Goal: Task Accomplishment & Management: Use online tool/utility

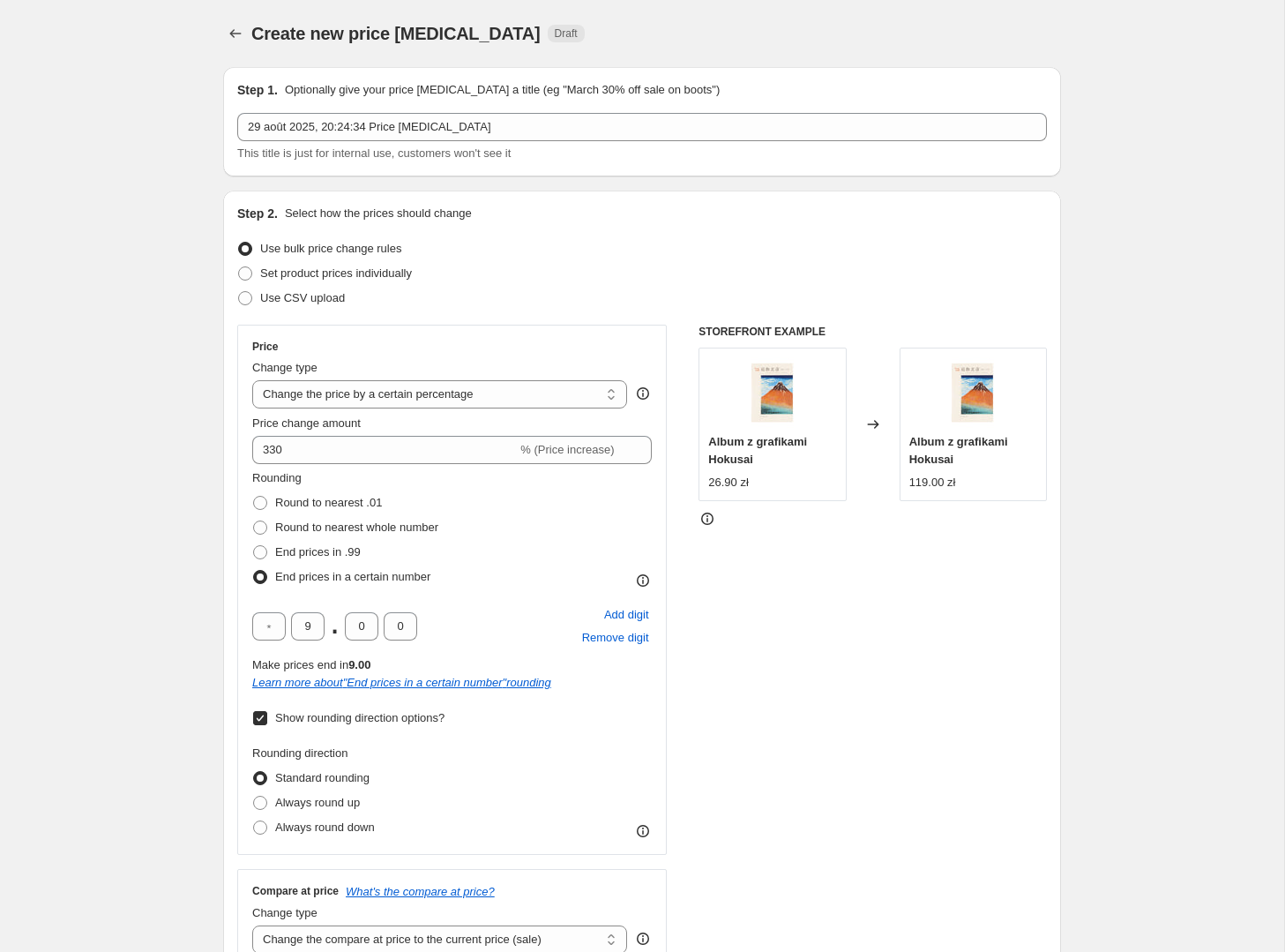
select select "percentage"
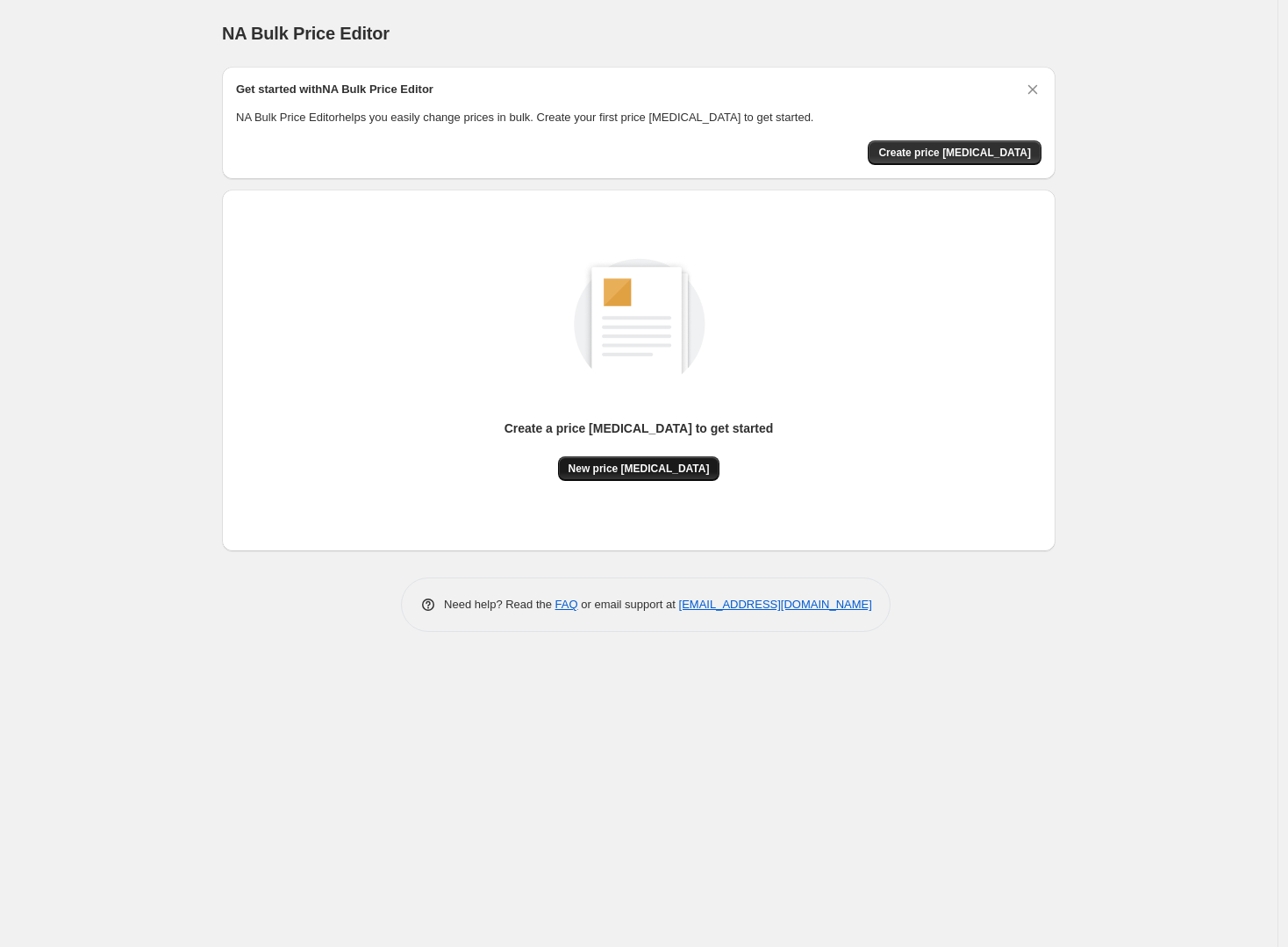
click at [640, 465] on span "New price [MEDICAL_DATA]" at bounding box center [639, 469] width 141 height 14
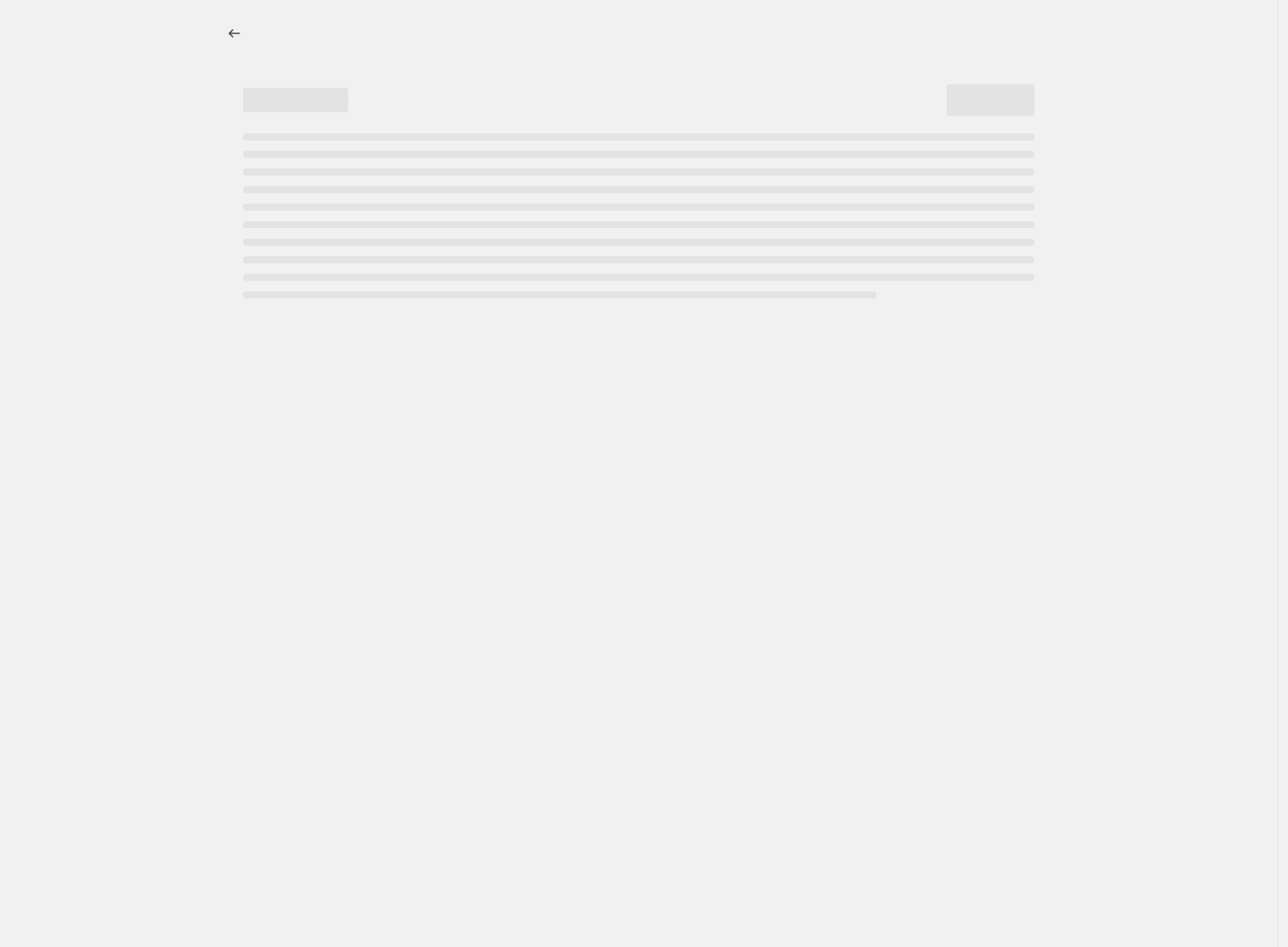
select select "percentage"
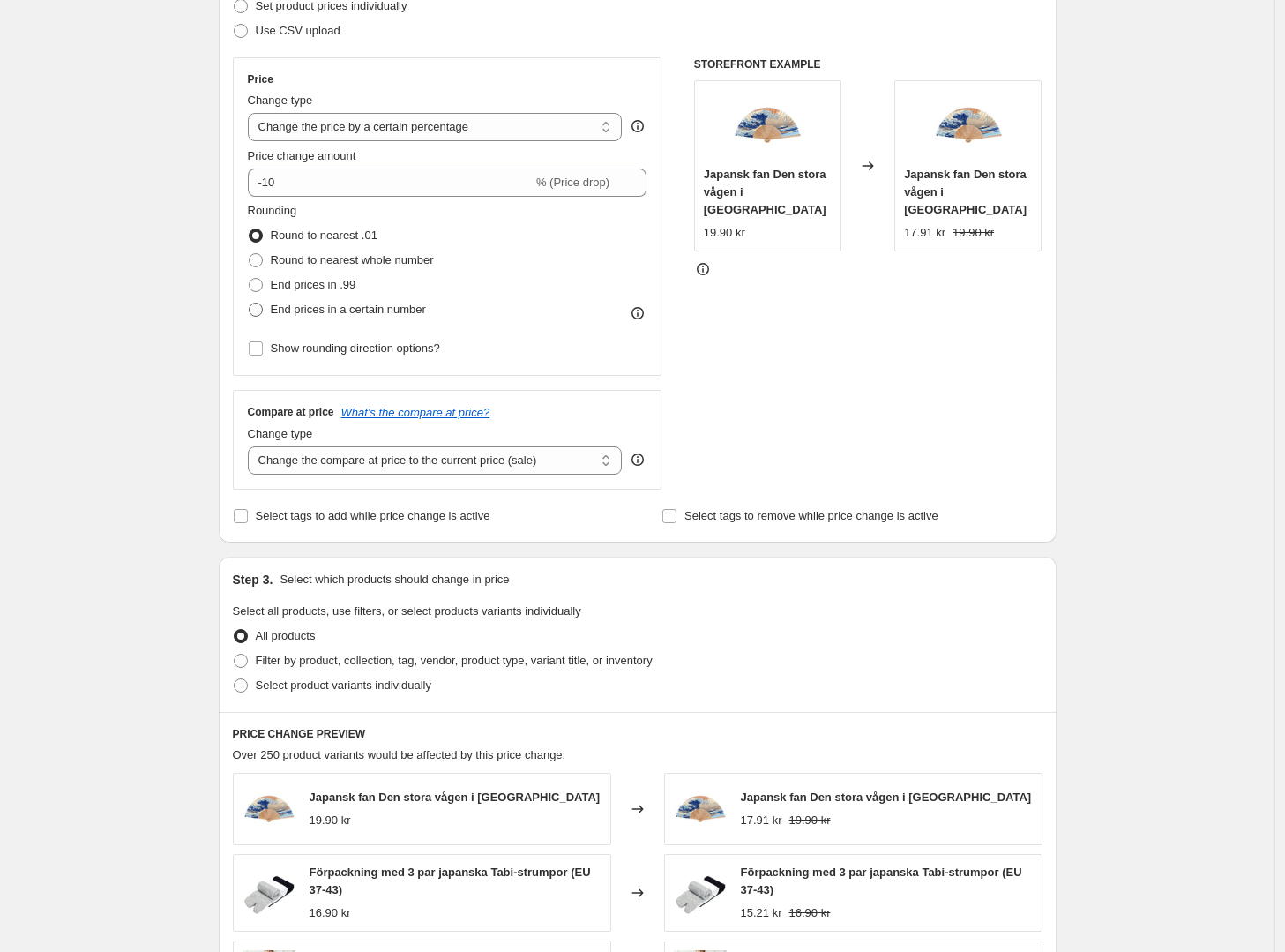
scroll to position [285, 0]
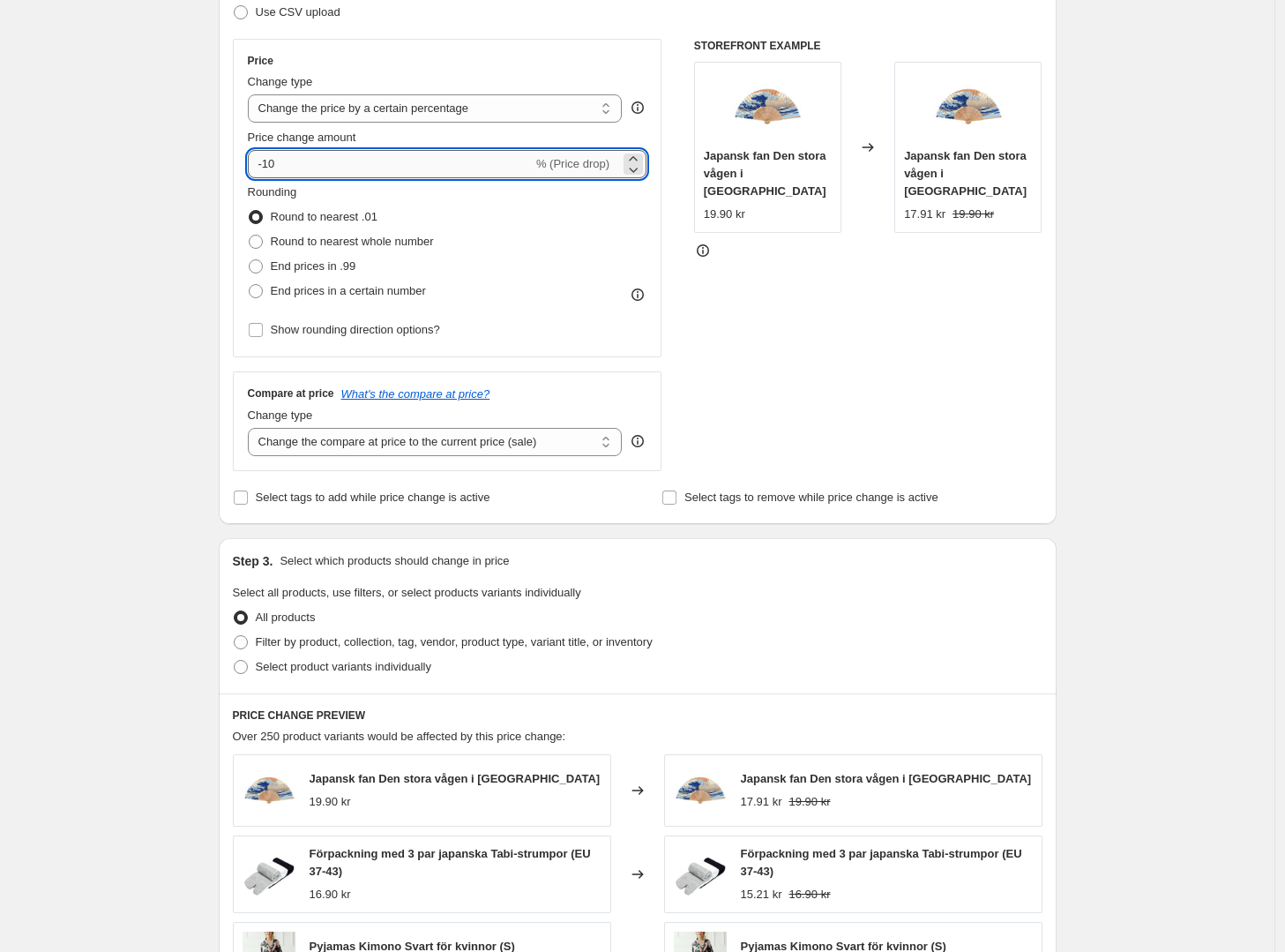
click at [300, 162] on input "-10" at bounding box center [391, 164] width 285 height 28
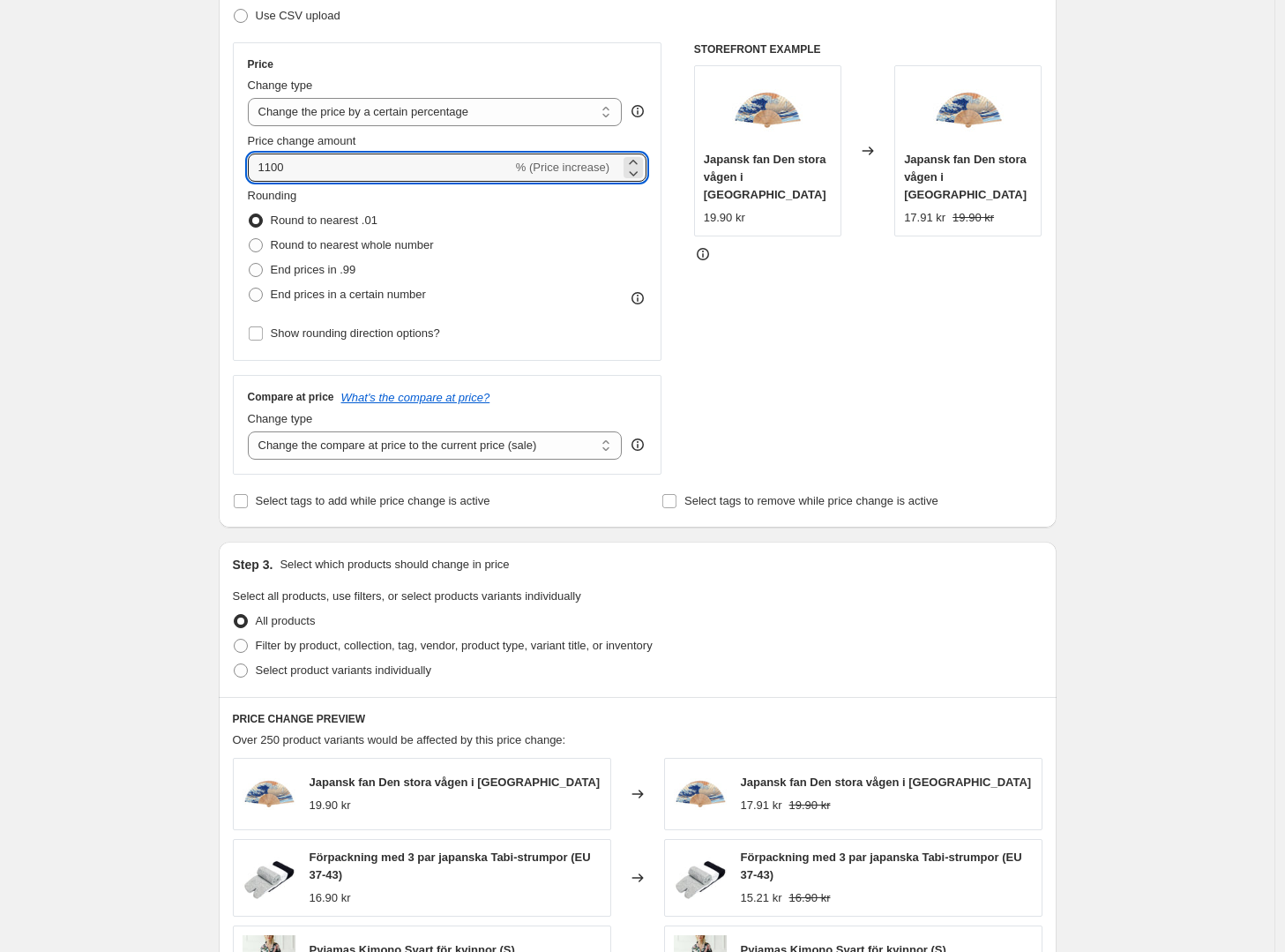
type input "1100"
click at [175, 324] on div "Create new price [MEDICAL_DATA]. This page is ready Create new price [MEDICAL_D…" at bounding box center [637, 601] width 1274 height 1769
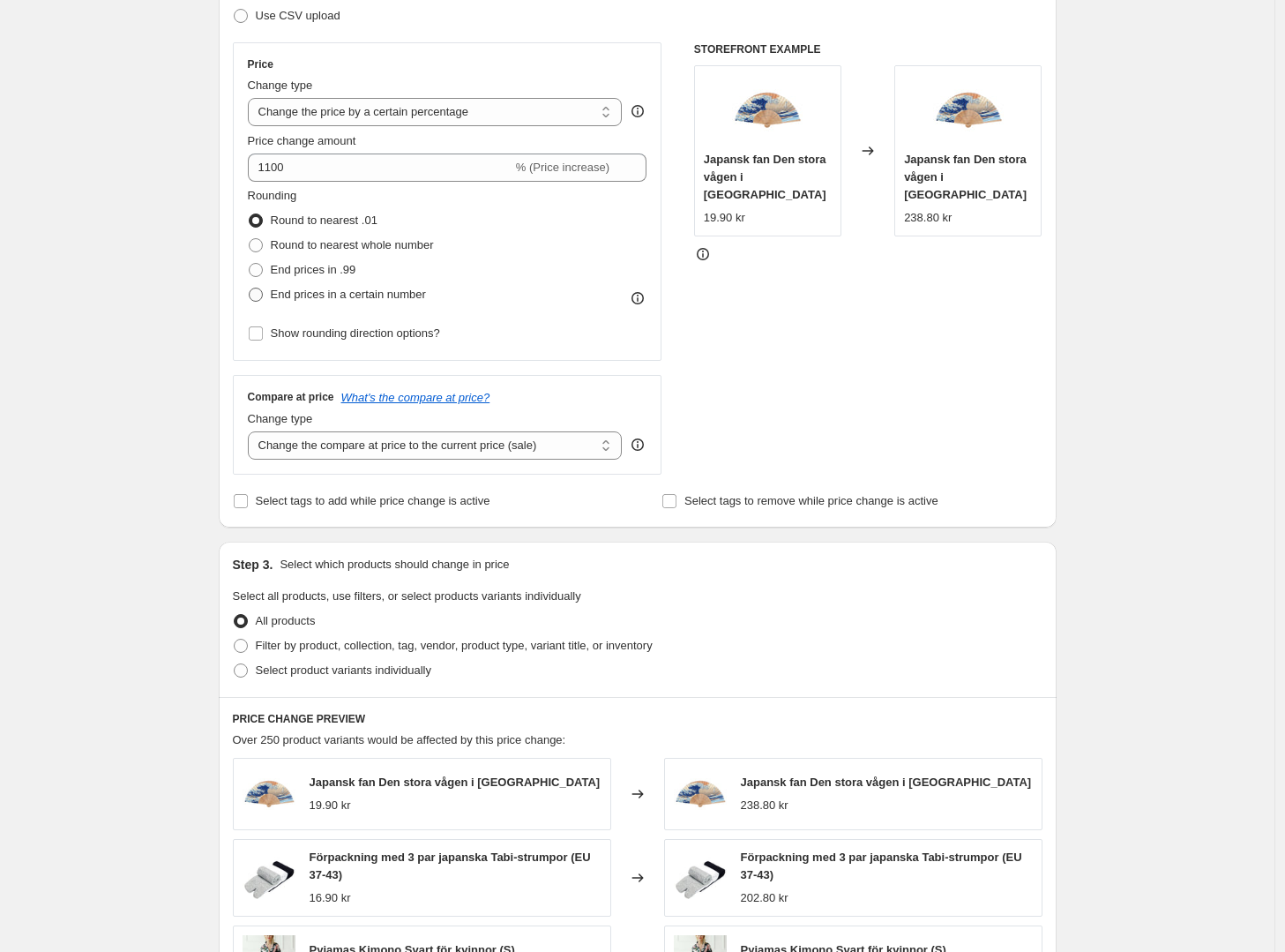
click at [307, 297] on span "End prices in a certain number" at bounding box center [349, 294] width 155 height 13
click at [250, 288] on input "End prices in a certain number" at bounding box center [249, 287] width 1 height 1
radio input "true"
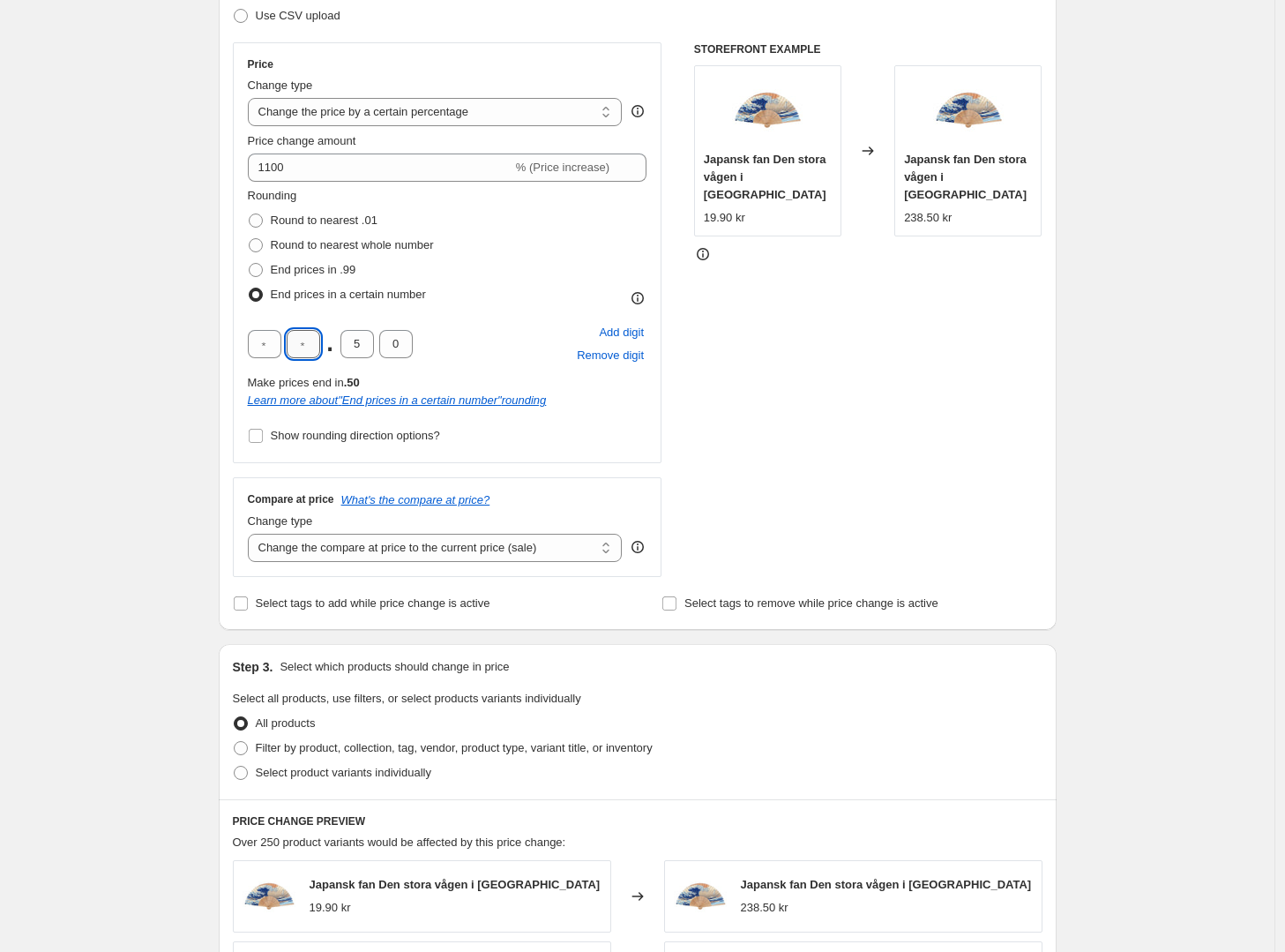
click at [306, 337] on input "text" at bounding box center [303, 344] width 34 height 28
type input "9"
click at [365, 350] on input "5" at bounding box center [357, 344] width 34 height 28
type input "0"
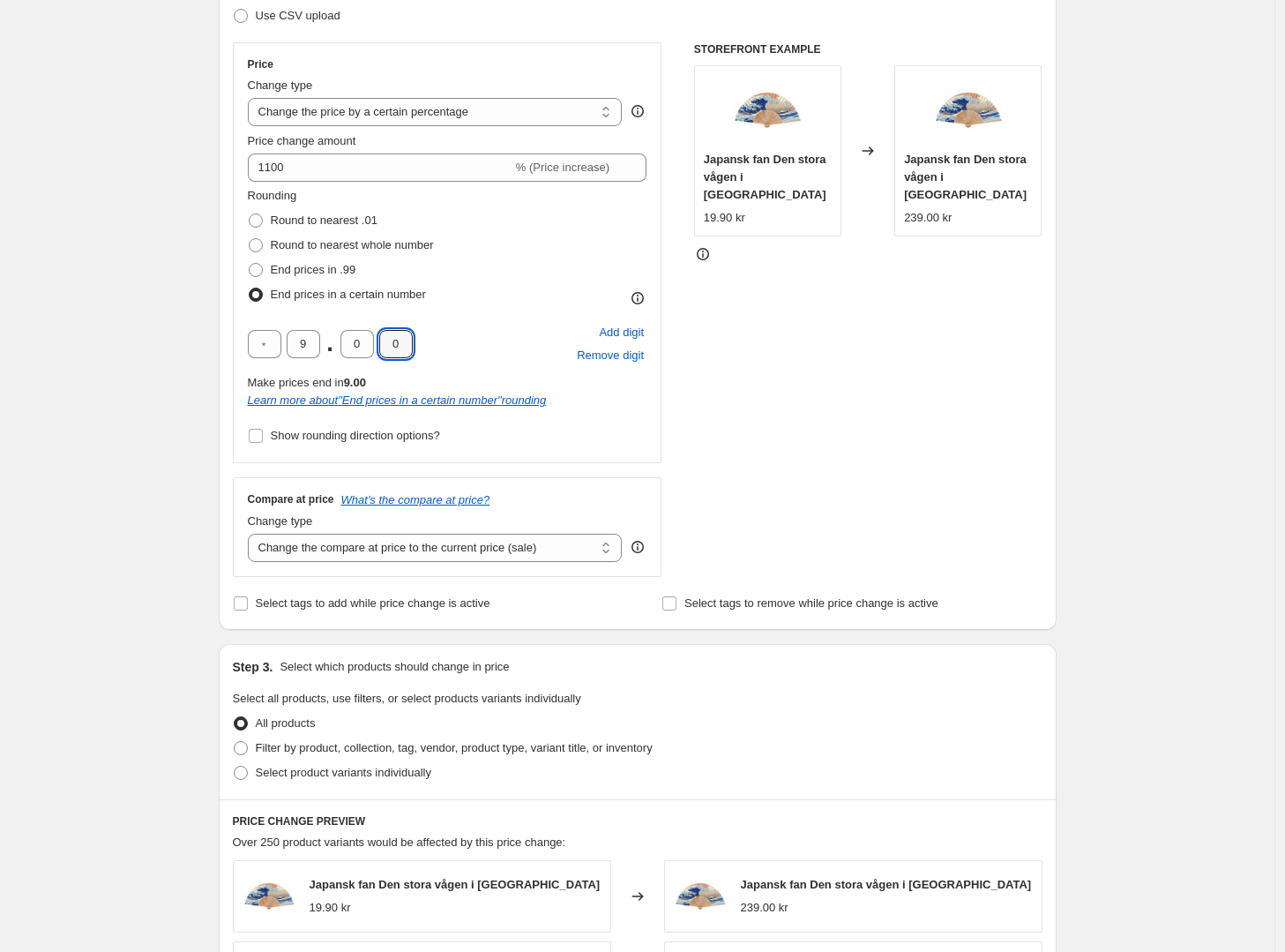
click at [184, 438] on div "Create new price [MEDICAL_DATA]. This page is ready Create new price [MEDICAL_D…" at bounding box center [637, 653] width 1274 height 1871
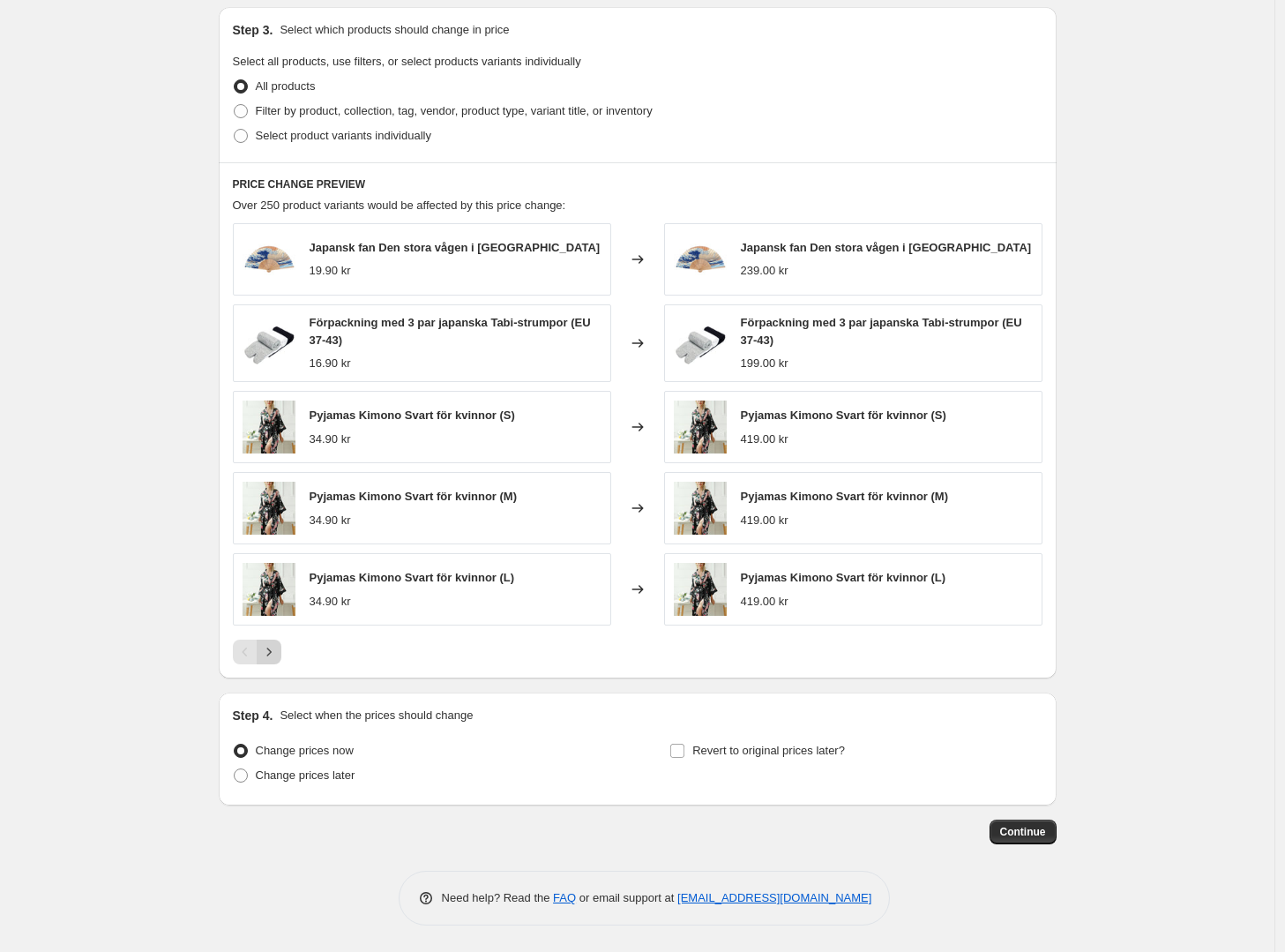
click at [278, 651] on icon "Next" at bounding box center [269, 652] width 17 height 17
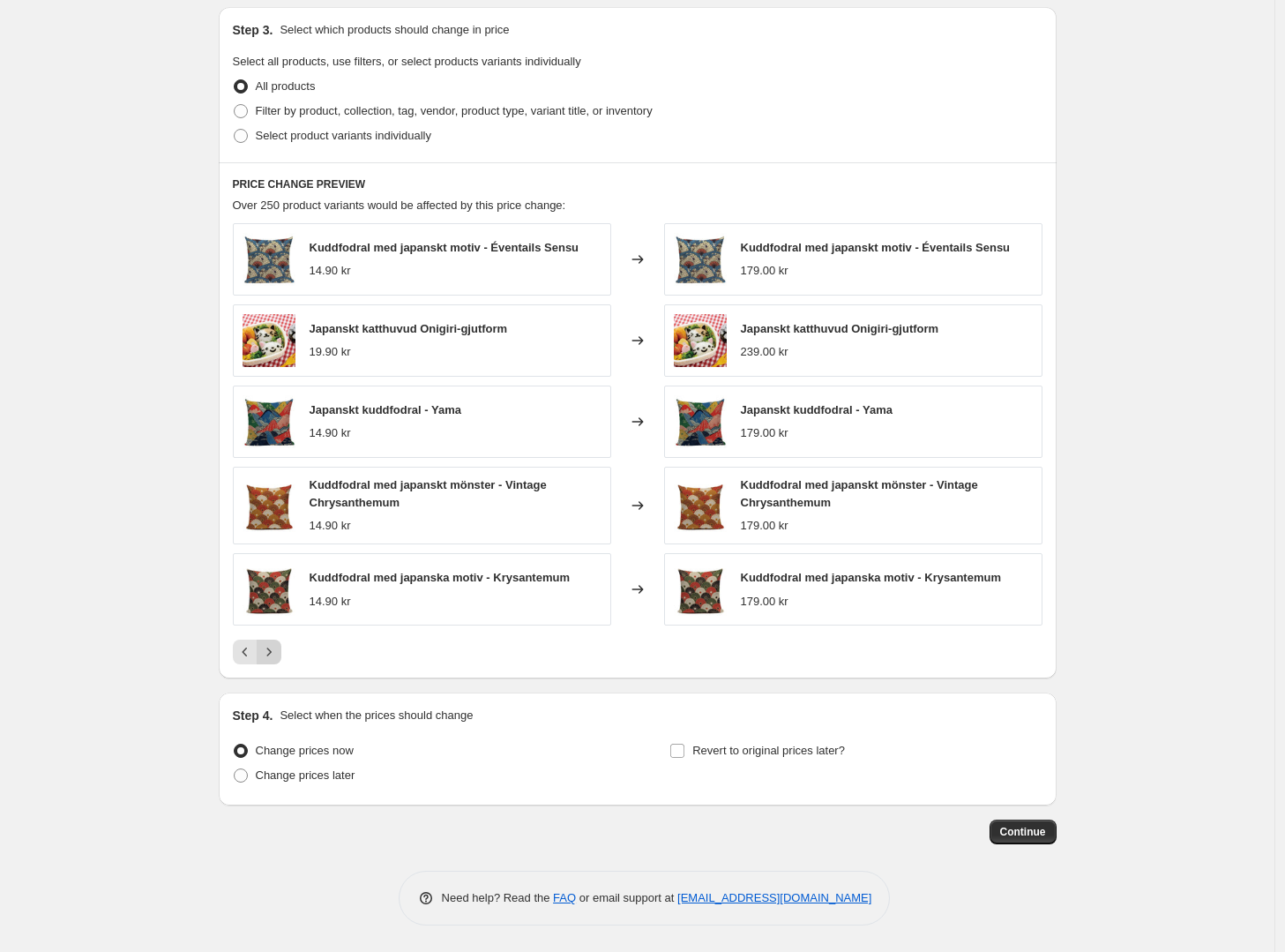
click at [276, 654] on icon "Next" at bounding box center [269, 652] width 17 height 17
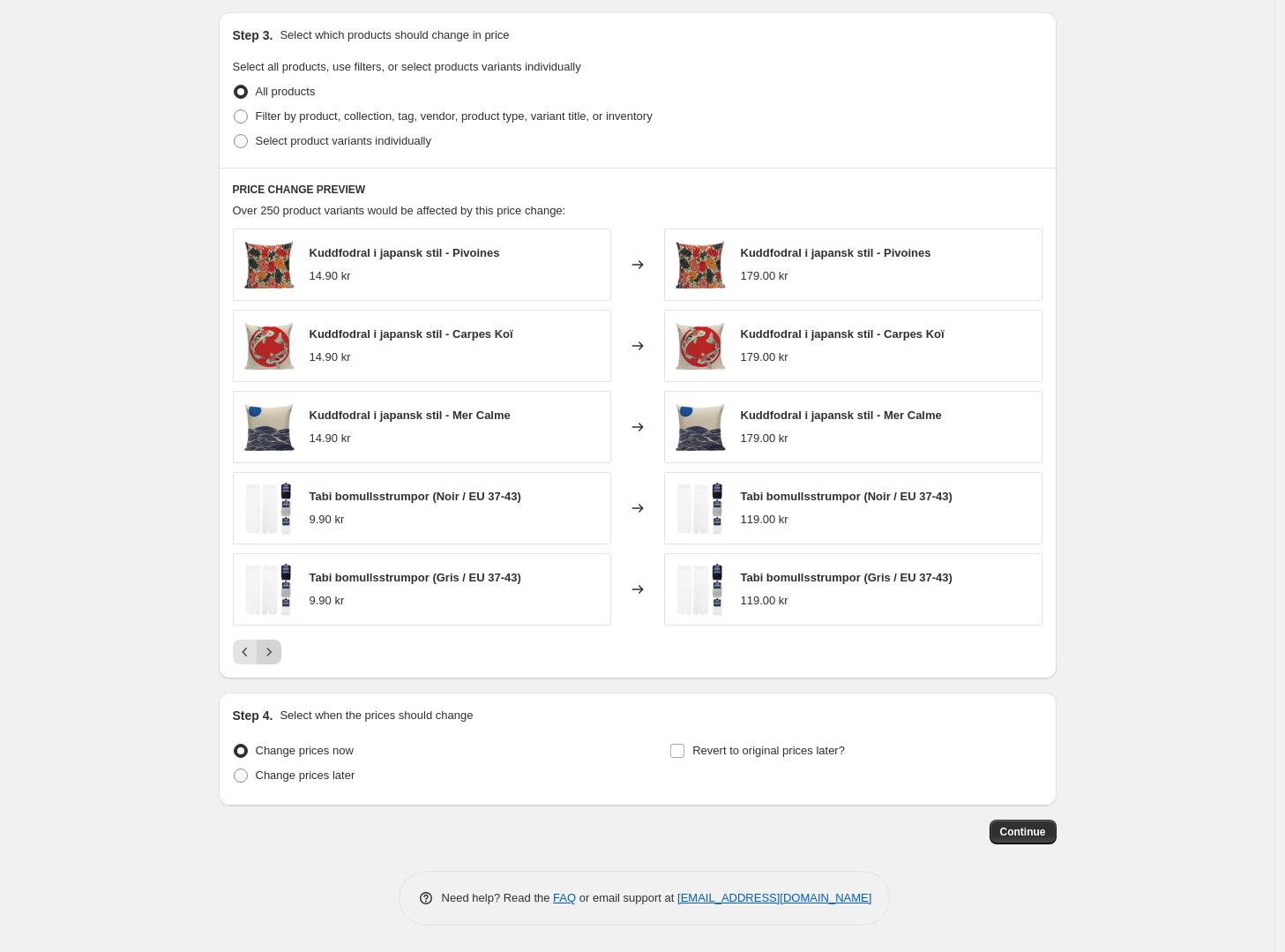
click at [276, 654] on icon "Next" at bounding box center [269, 652] width 17 height 17
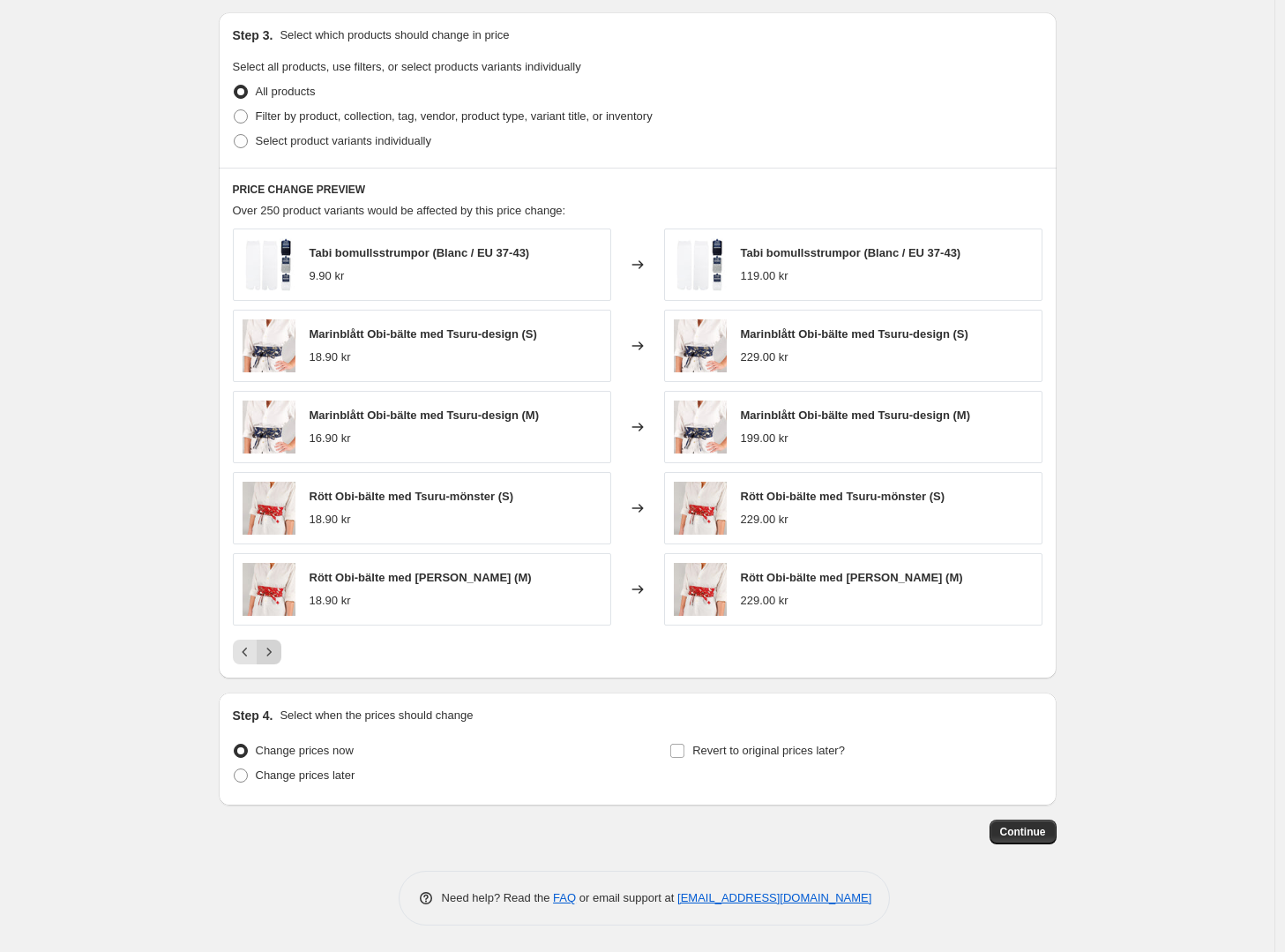
click at [276, 654] on icon "Next" at bounding box center [269, 652] width 17 height 17
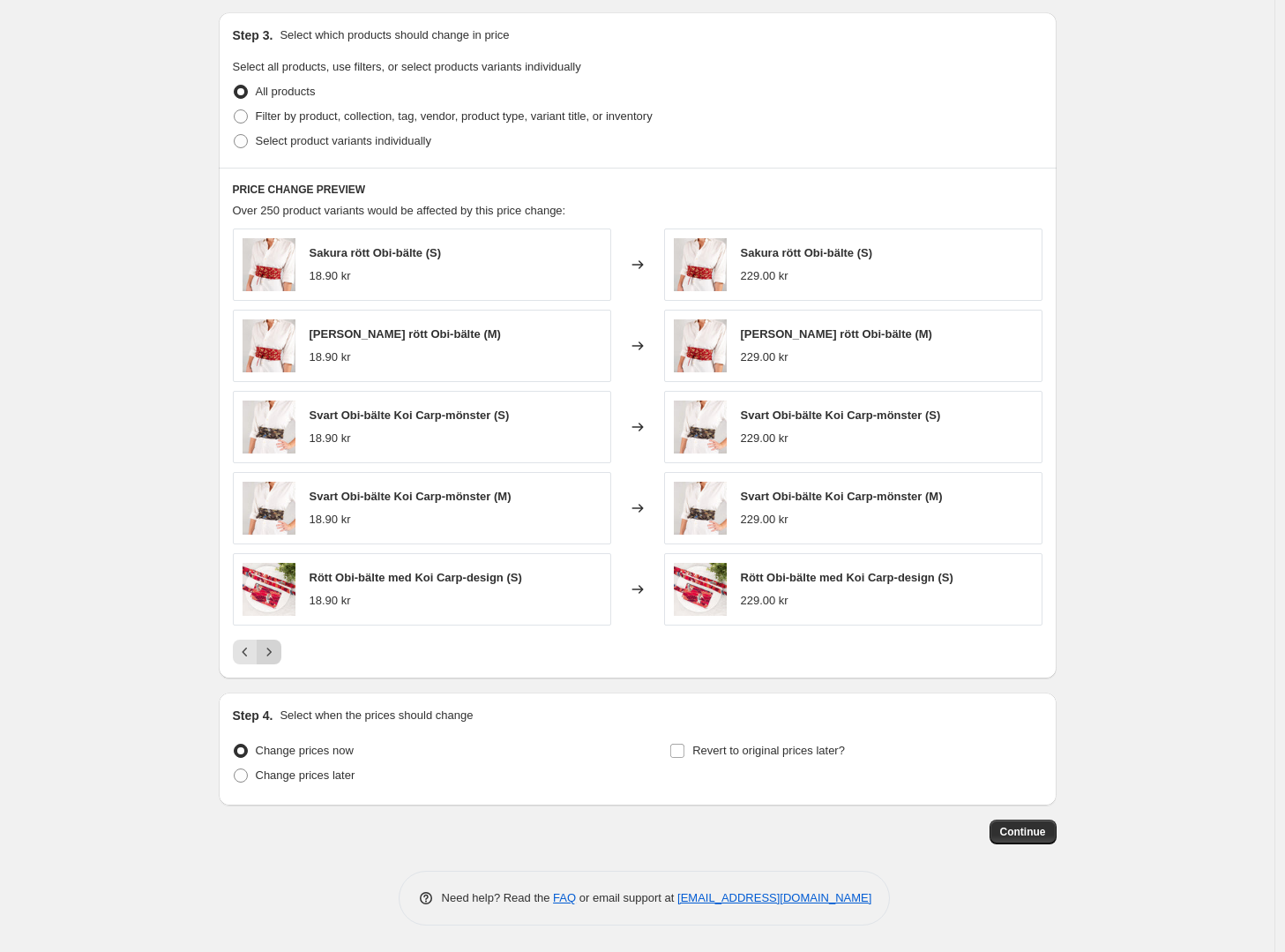
click at [276, 654] on icon "Next" at bounding box center [269, 652] width 17 height 17
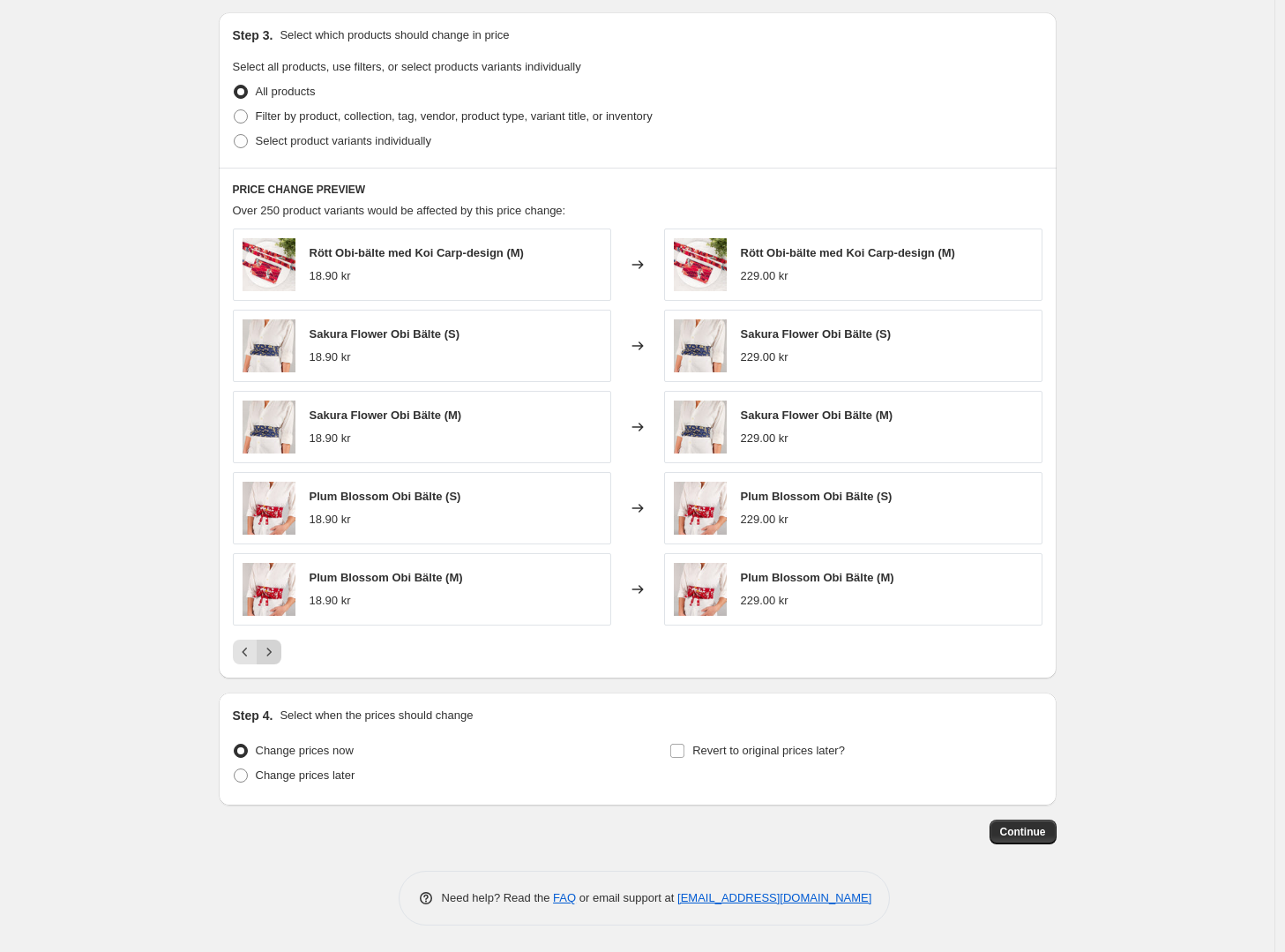
click at [276, 654] on icon "Next" at bounding box center [269, 652] width 17 height 17
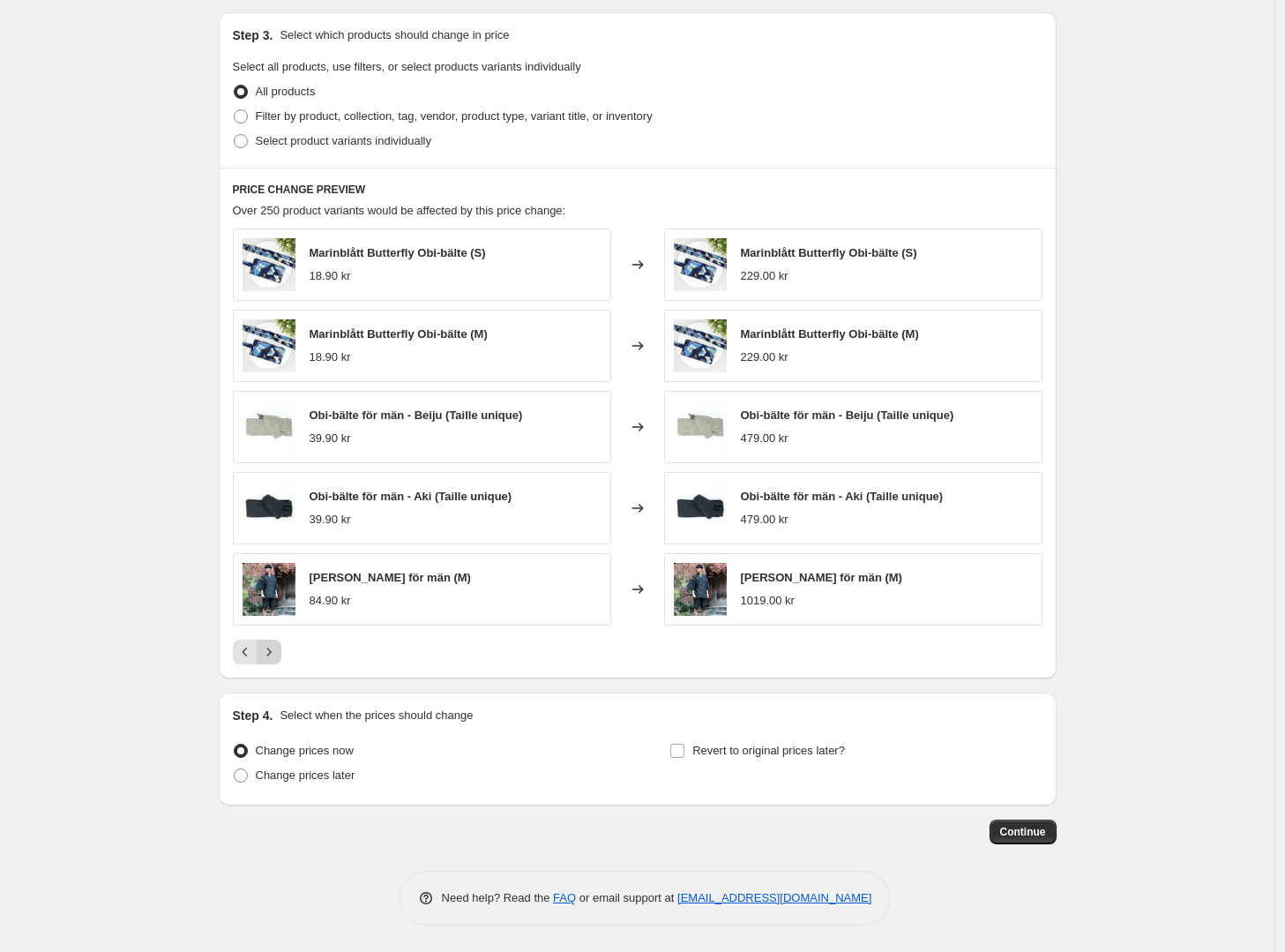
click at [276, 654] on icon "Next" at bounding box center [269, 652] width 17 height 17
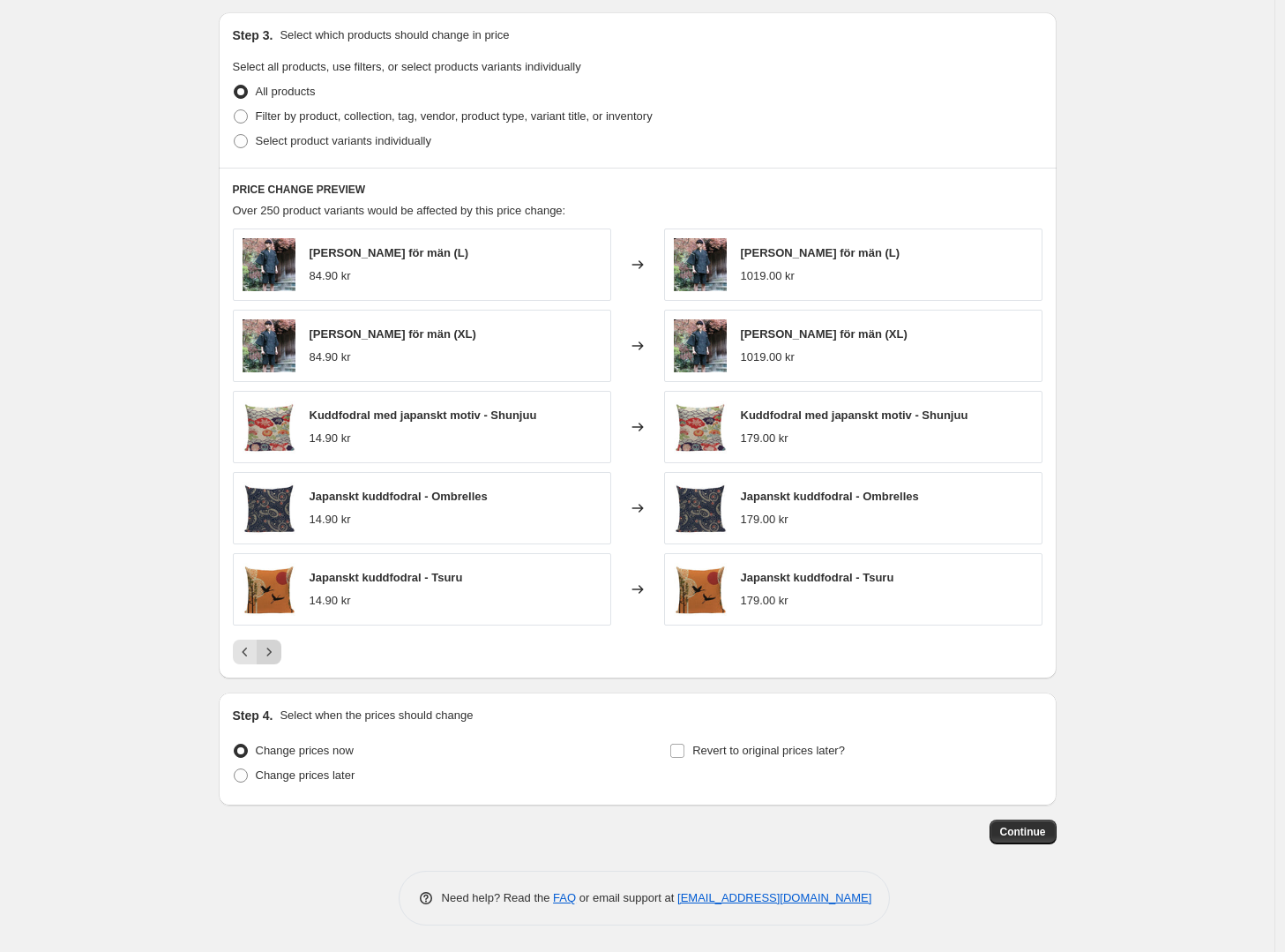
click at [276, 654] on icon "Next" at bounding box center [269, 652] width 17 height 17
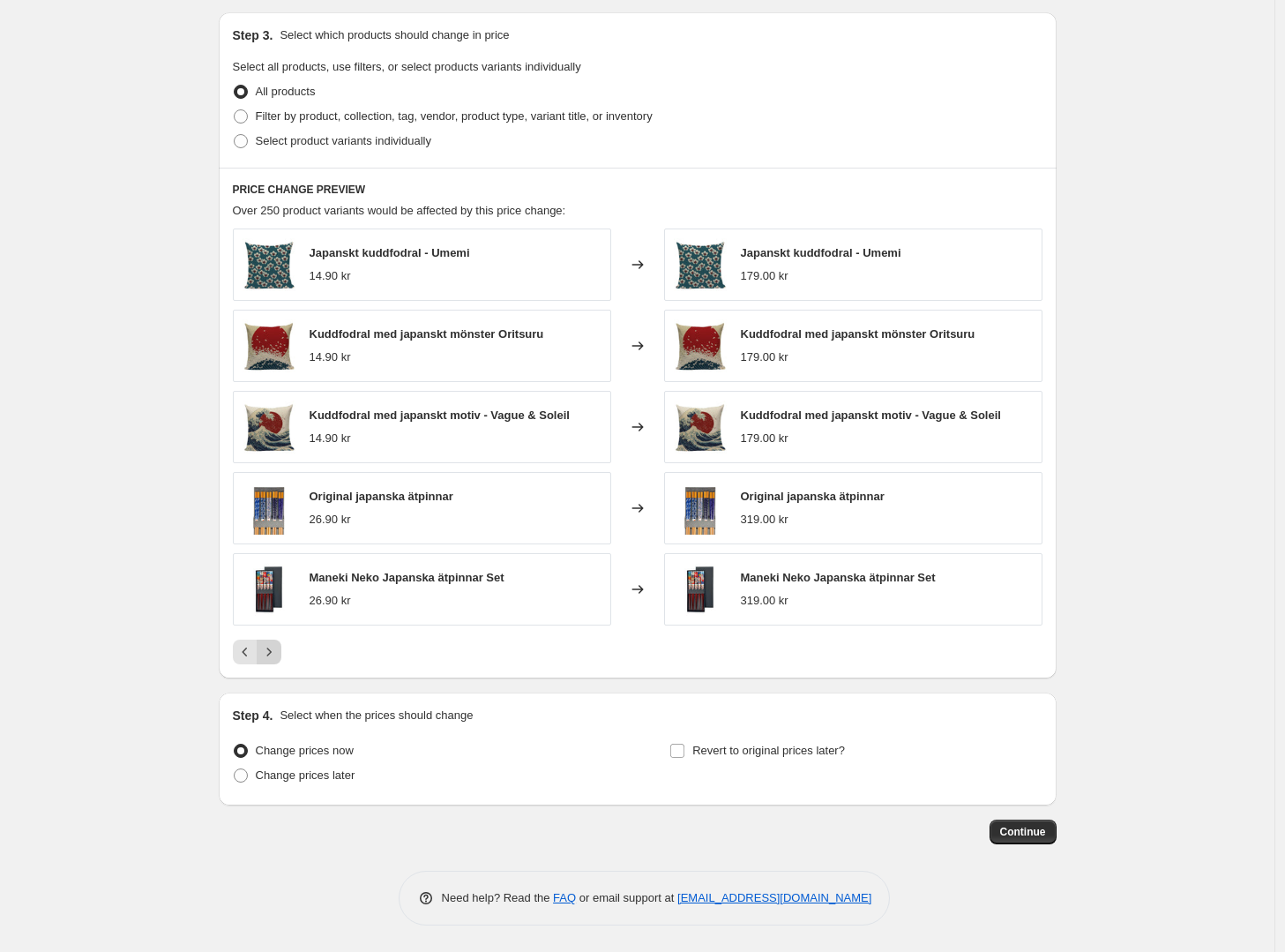
click at [274, 651] on icon "Next" at bounding box center [269, 652] width 17 height 17
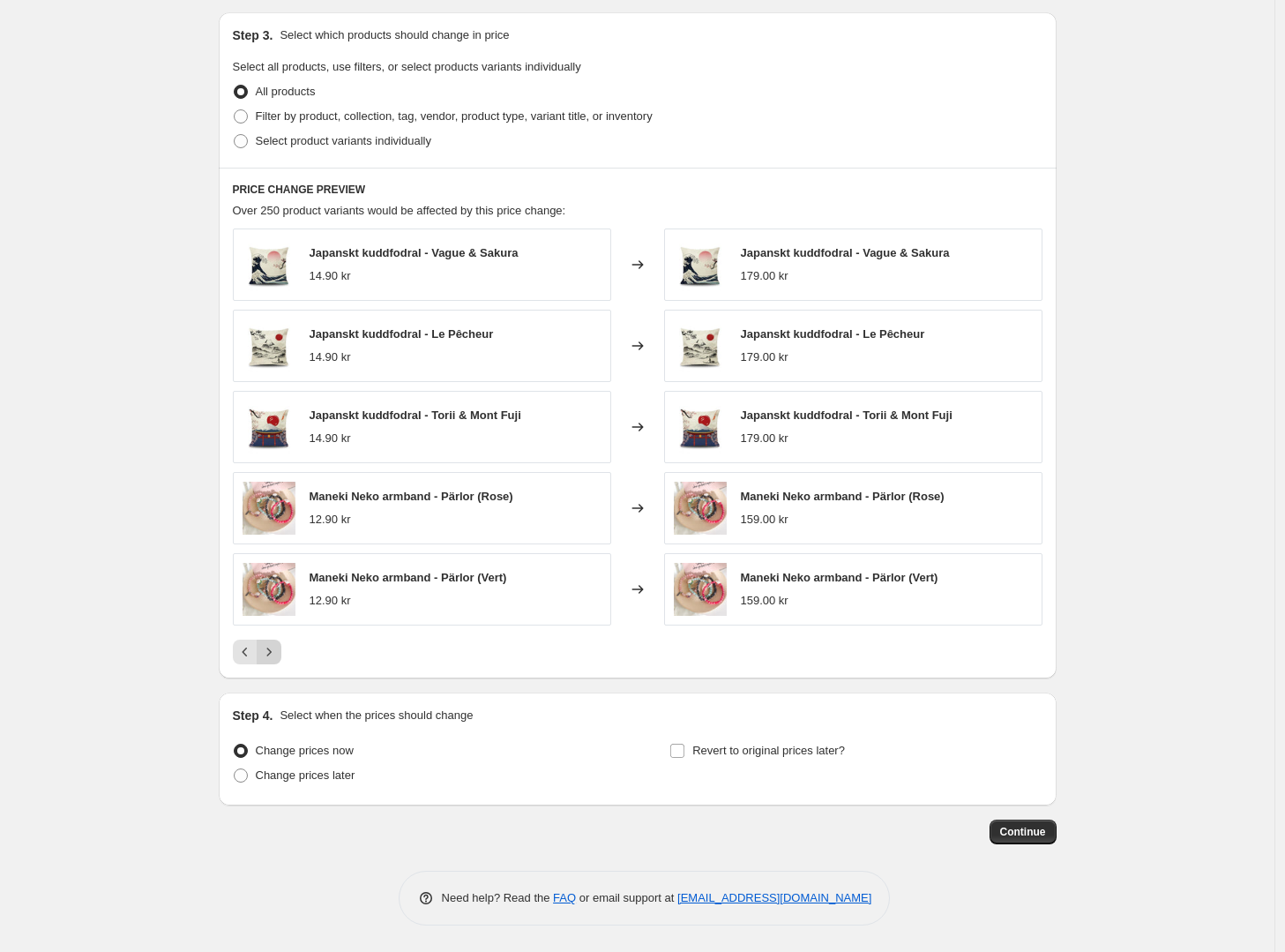
click at [274, 651] on icon "Next" at bounding box center [269, 652] width 17 height 17
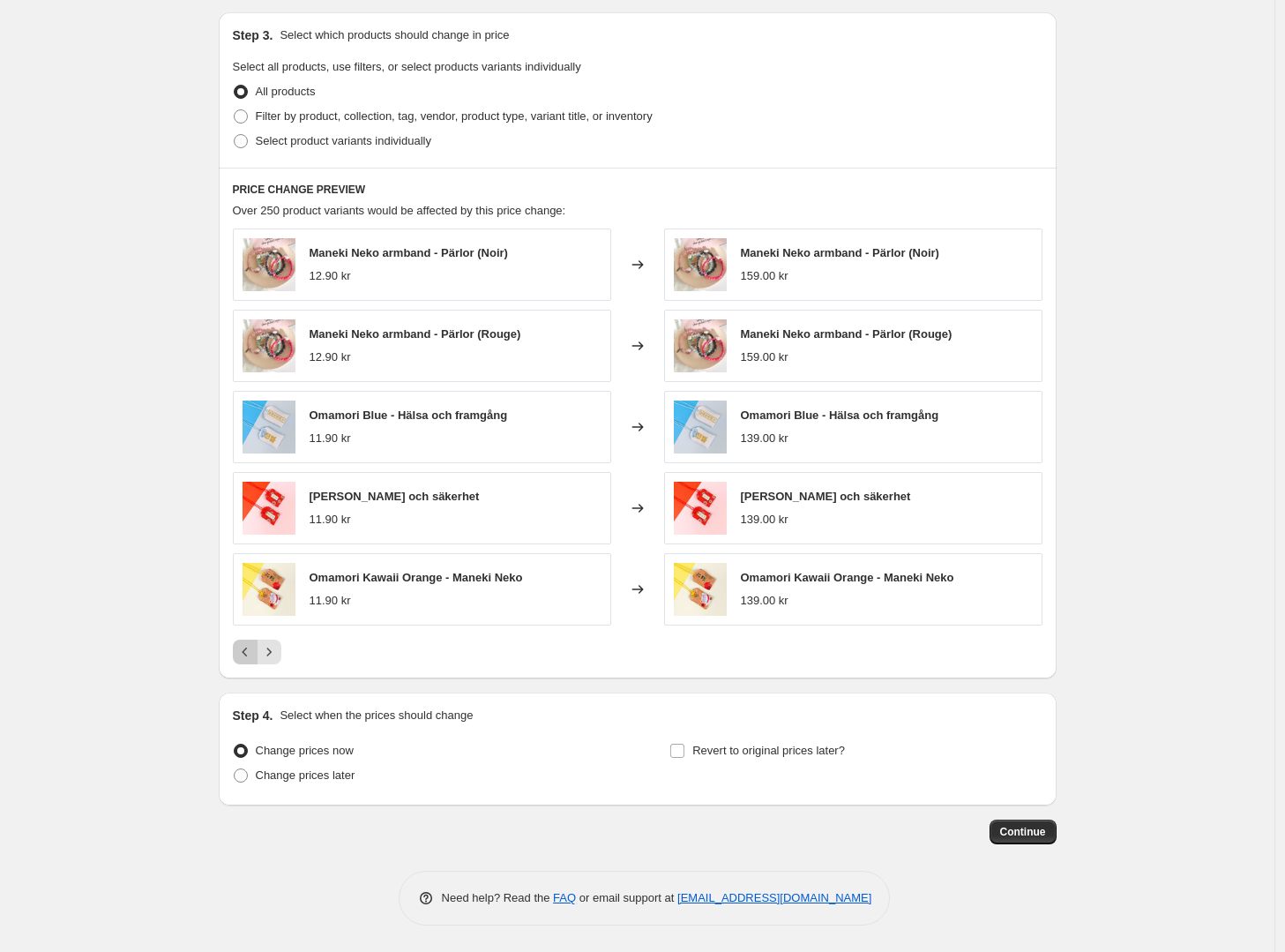
click at [245, 656] on icon "Previous" at bounding box center [245, 652] width 17 height 17
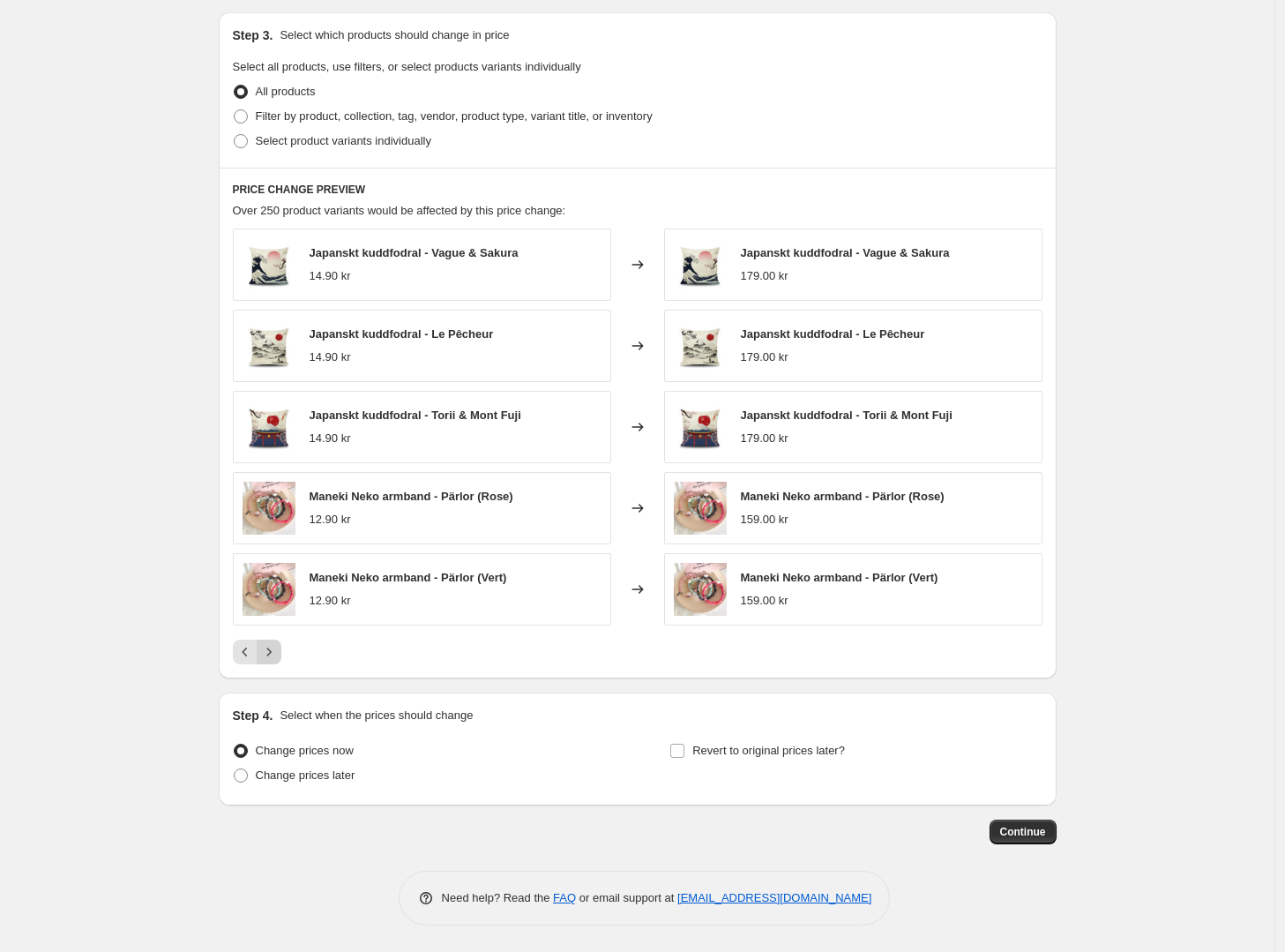
click at [277, 647] on icon "Next" at bounding box center [269, 652] width 17 height 17
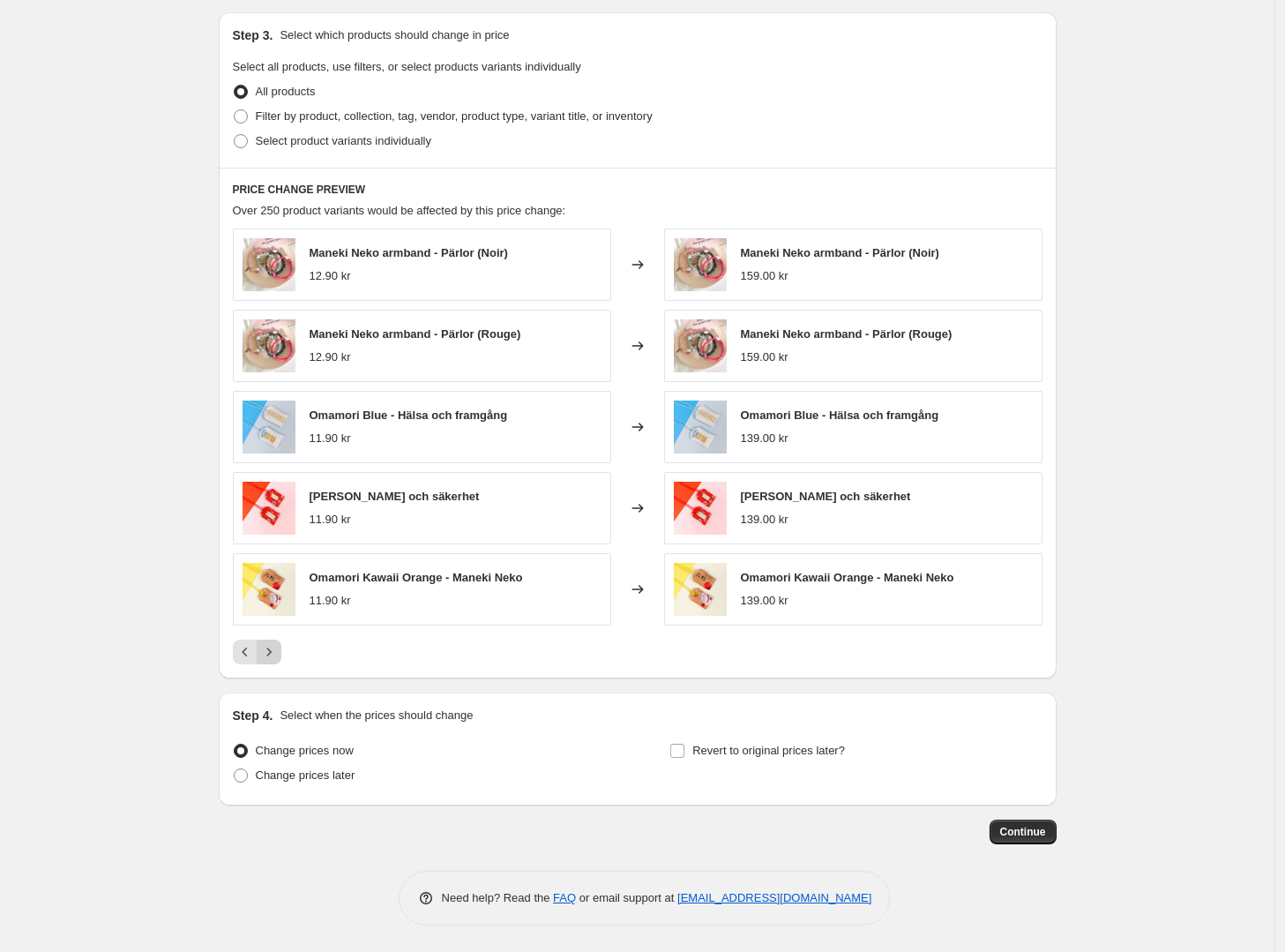
click at [276, 653] on icon "Next" at bounding box center [269, 652] width 17 height 17
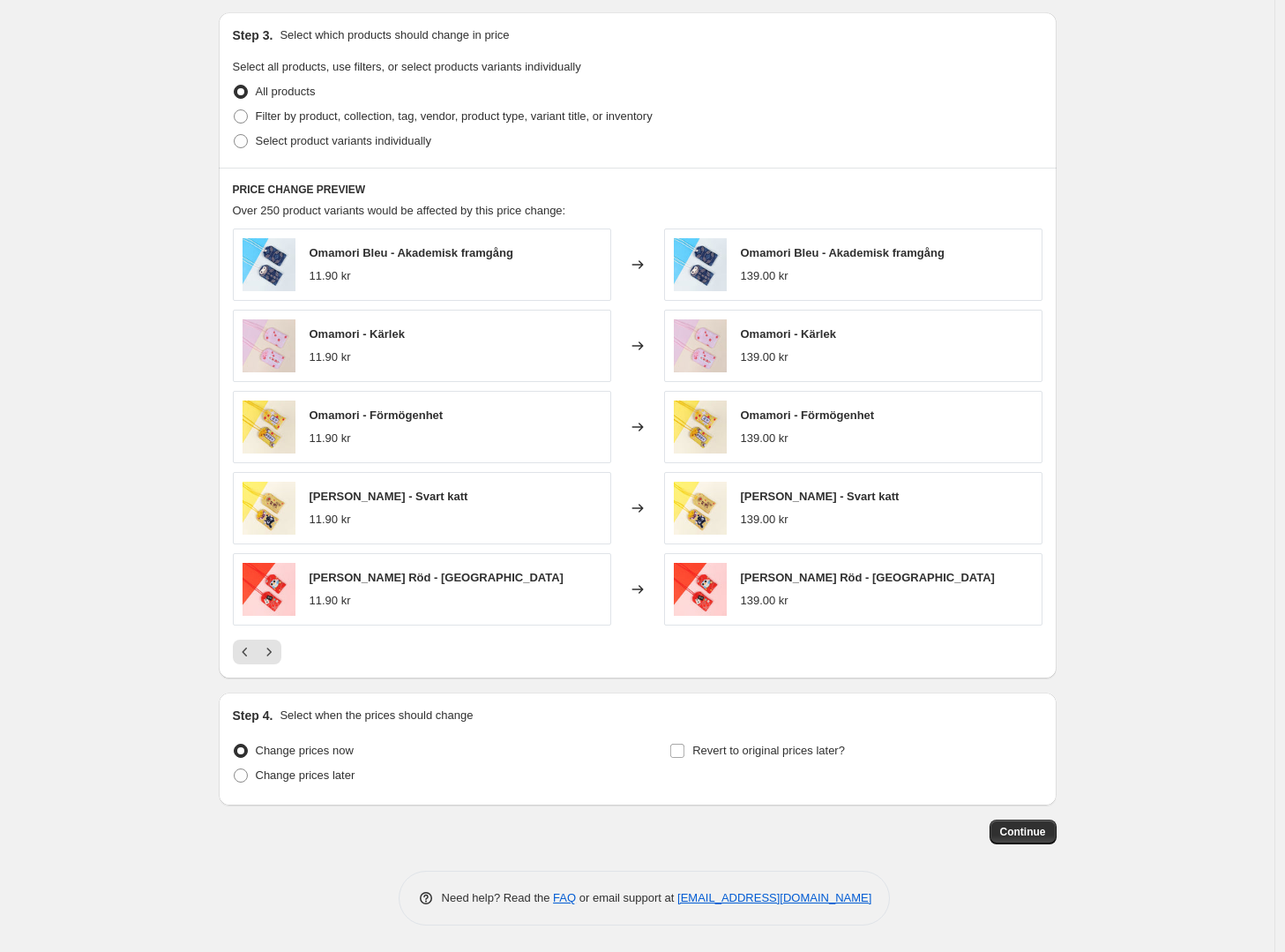
scroll to position [911, 0]
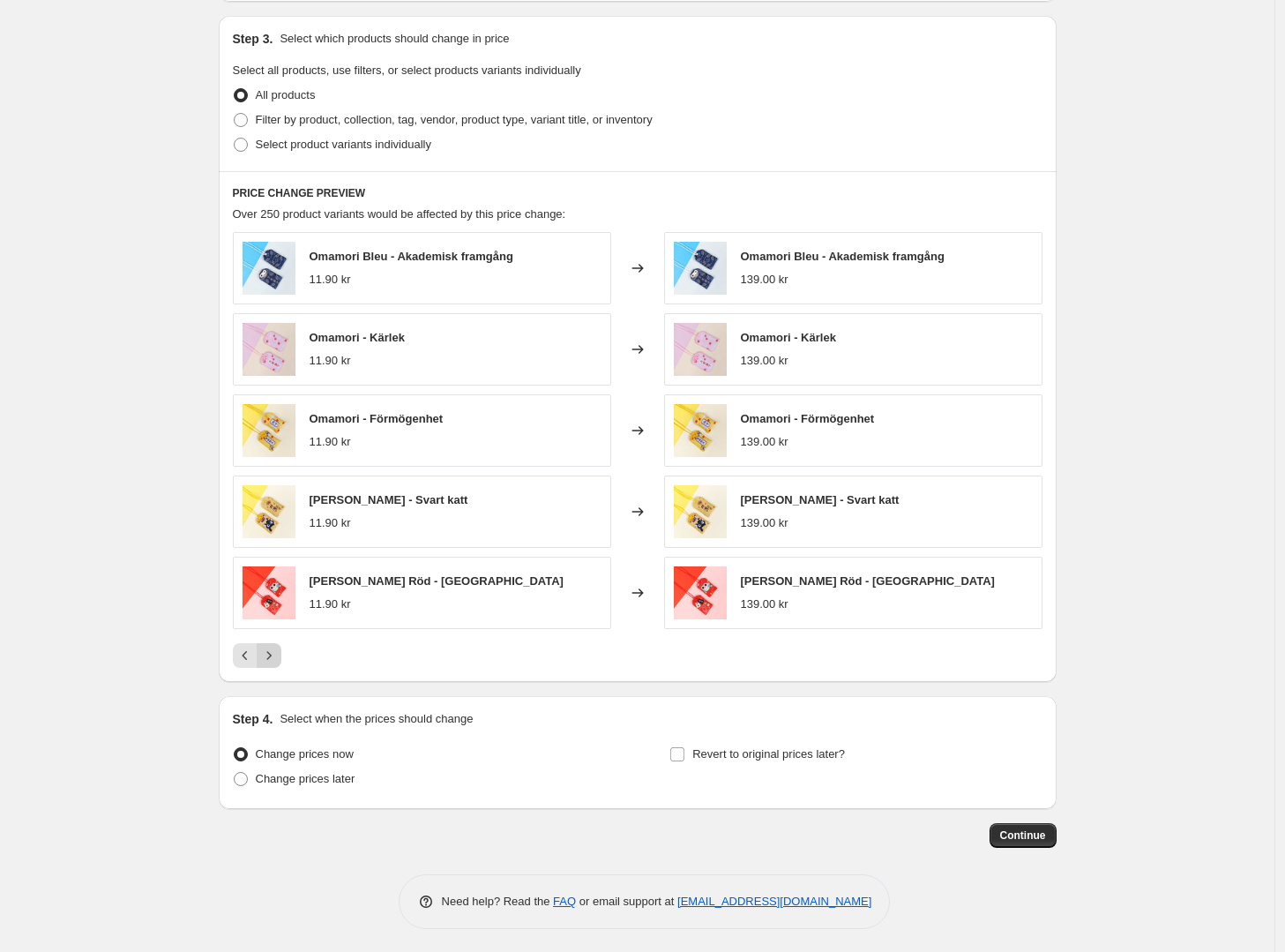
click at [272, 655] on icon "Next" at bounding box center [269, 655] width 17 height 17
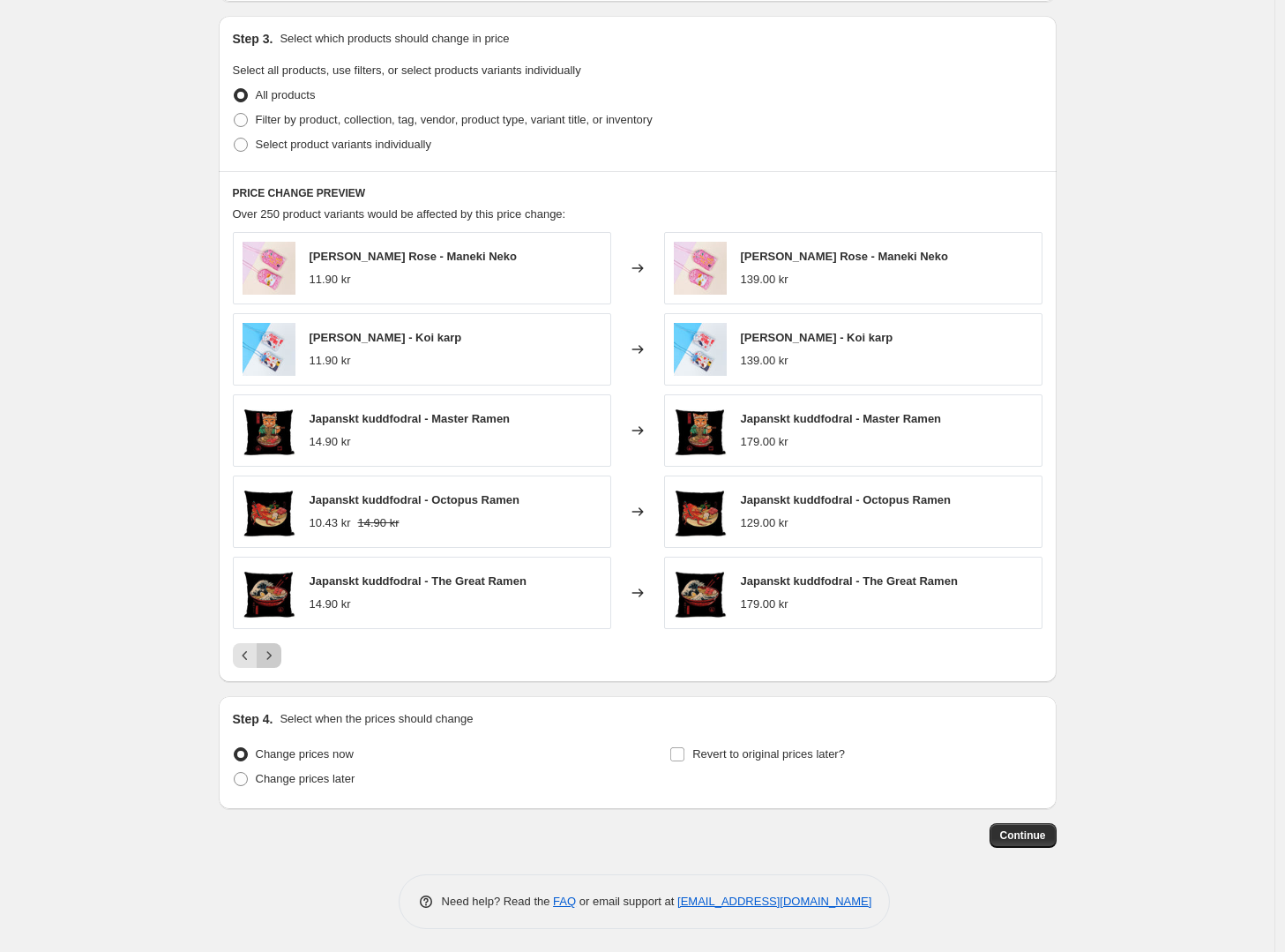
click at [272, 655] on icon "Next" at bounding box center [269, 655] width 17 height 17
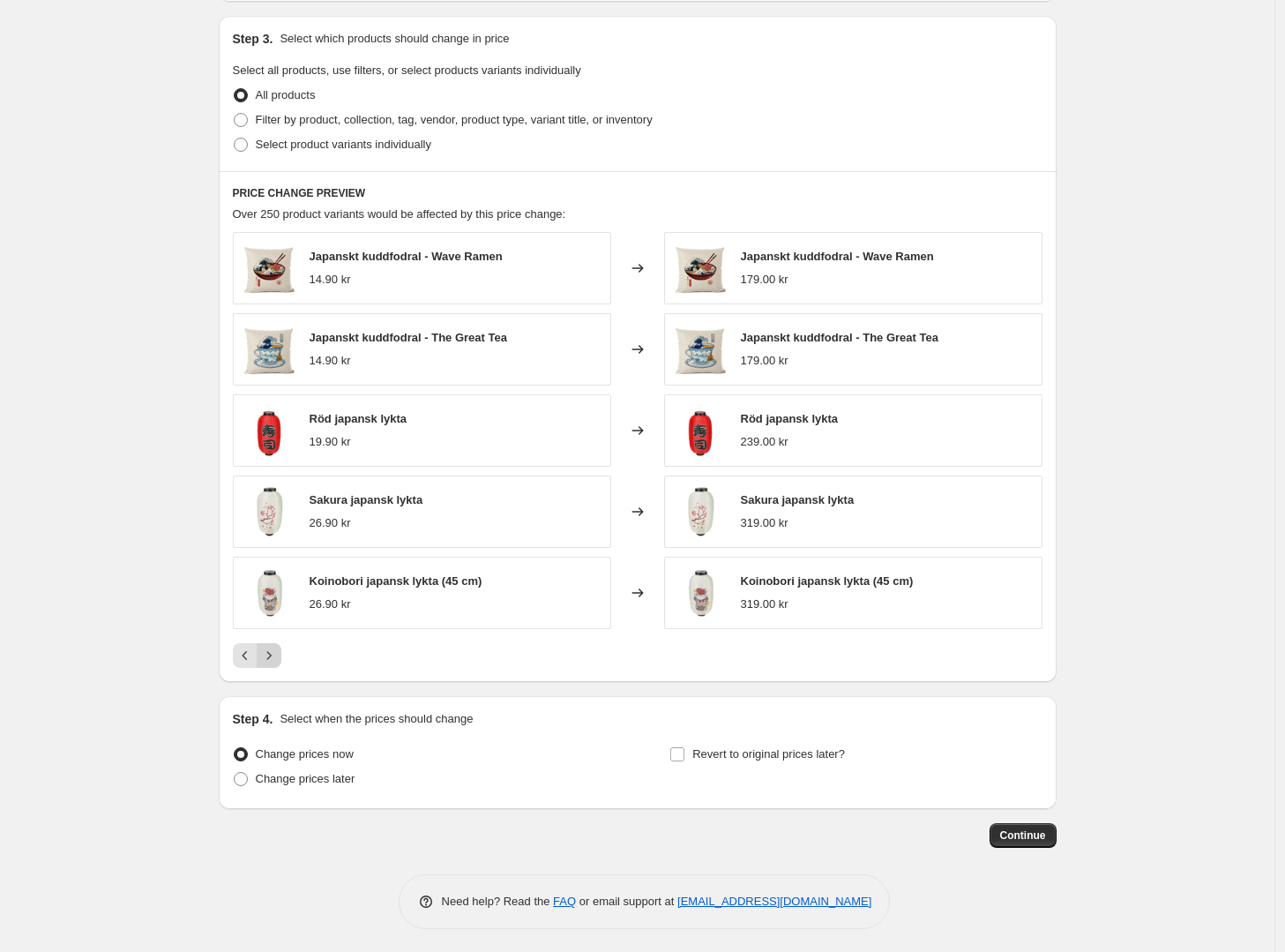
click at [272, 655] on icon "Next" at bounding box center [269, 655] width 17 height 17
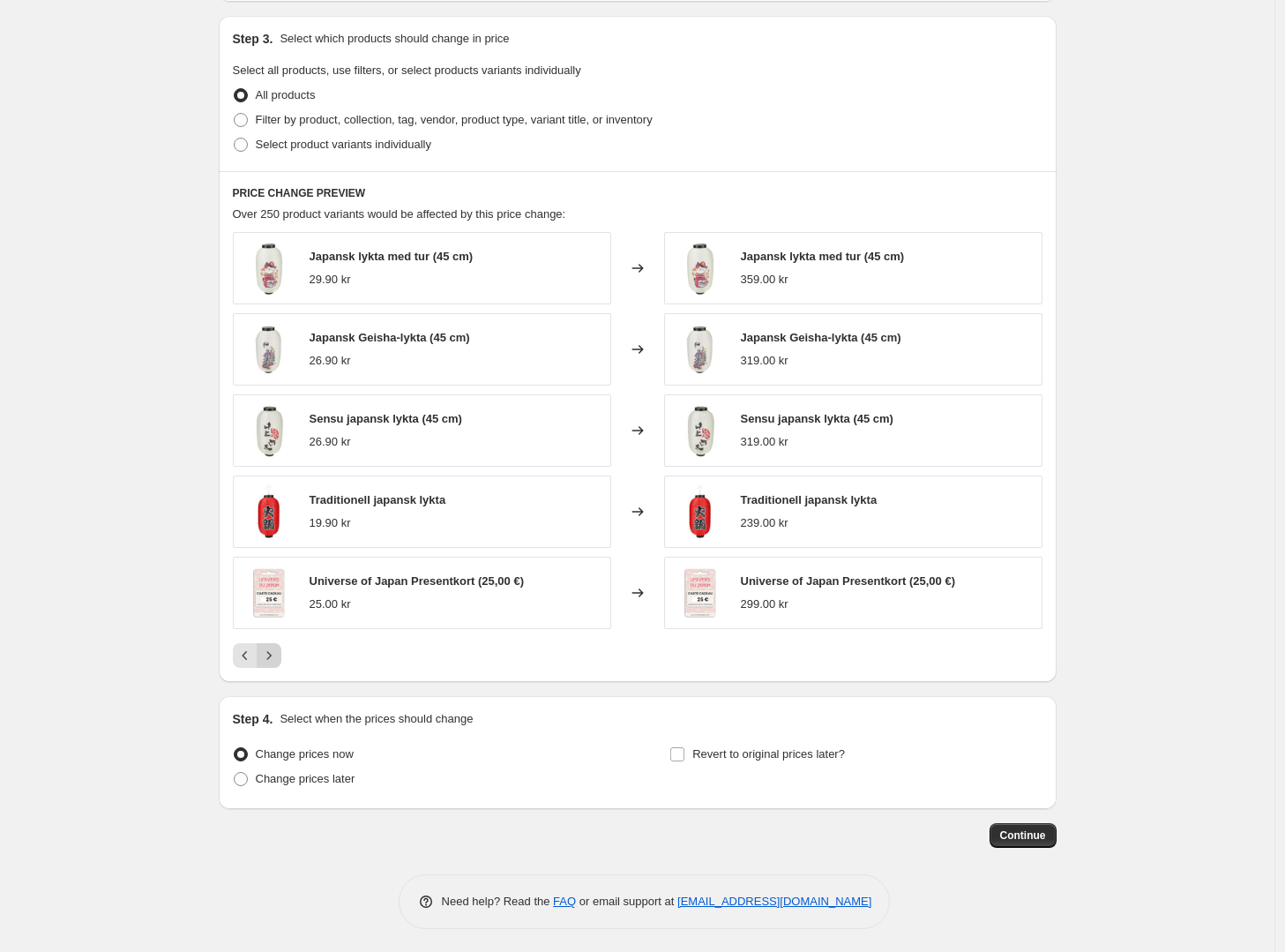
click at [272, 655] on icon "Next" at bounding box center [269, 655] width 17 height 17
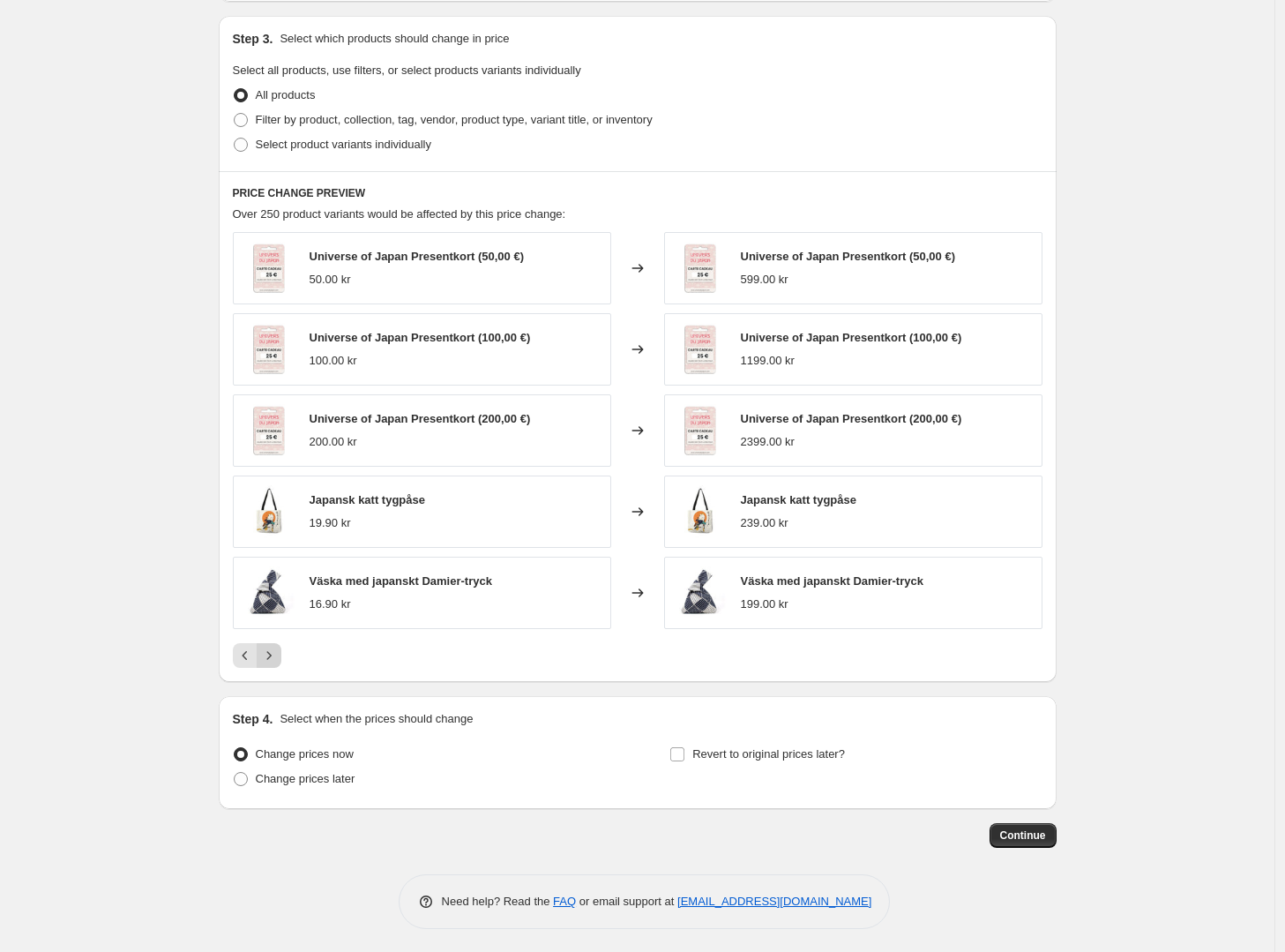
click at [272, 655] on icon "Next" at bounding box center [269, 655] width 17 height 17
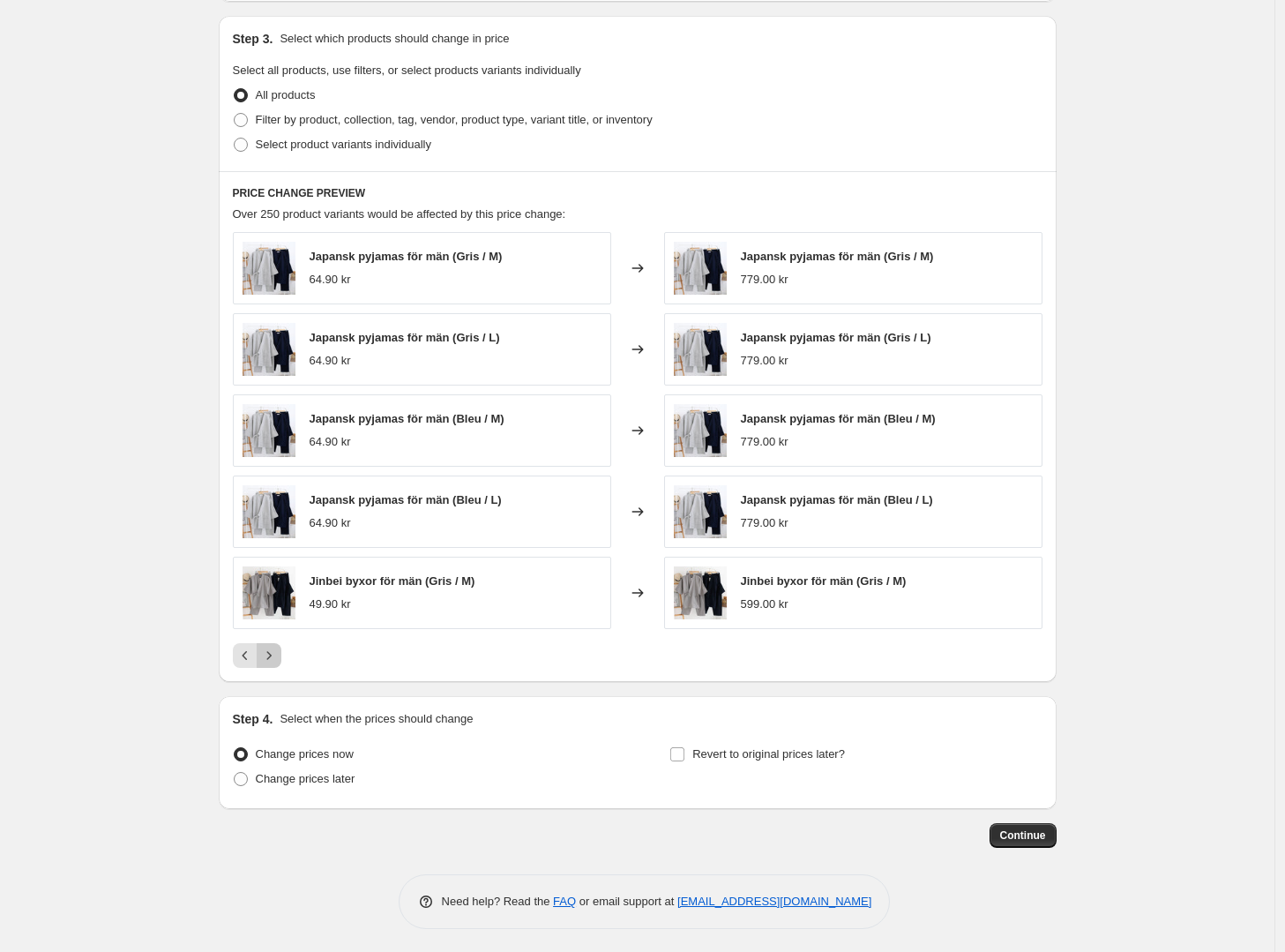
click at [272, 655] on icon "Next" at bounding box center [269, 655] width 17 height 17
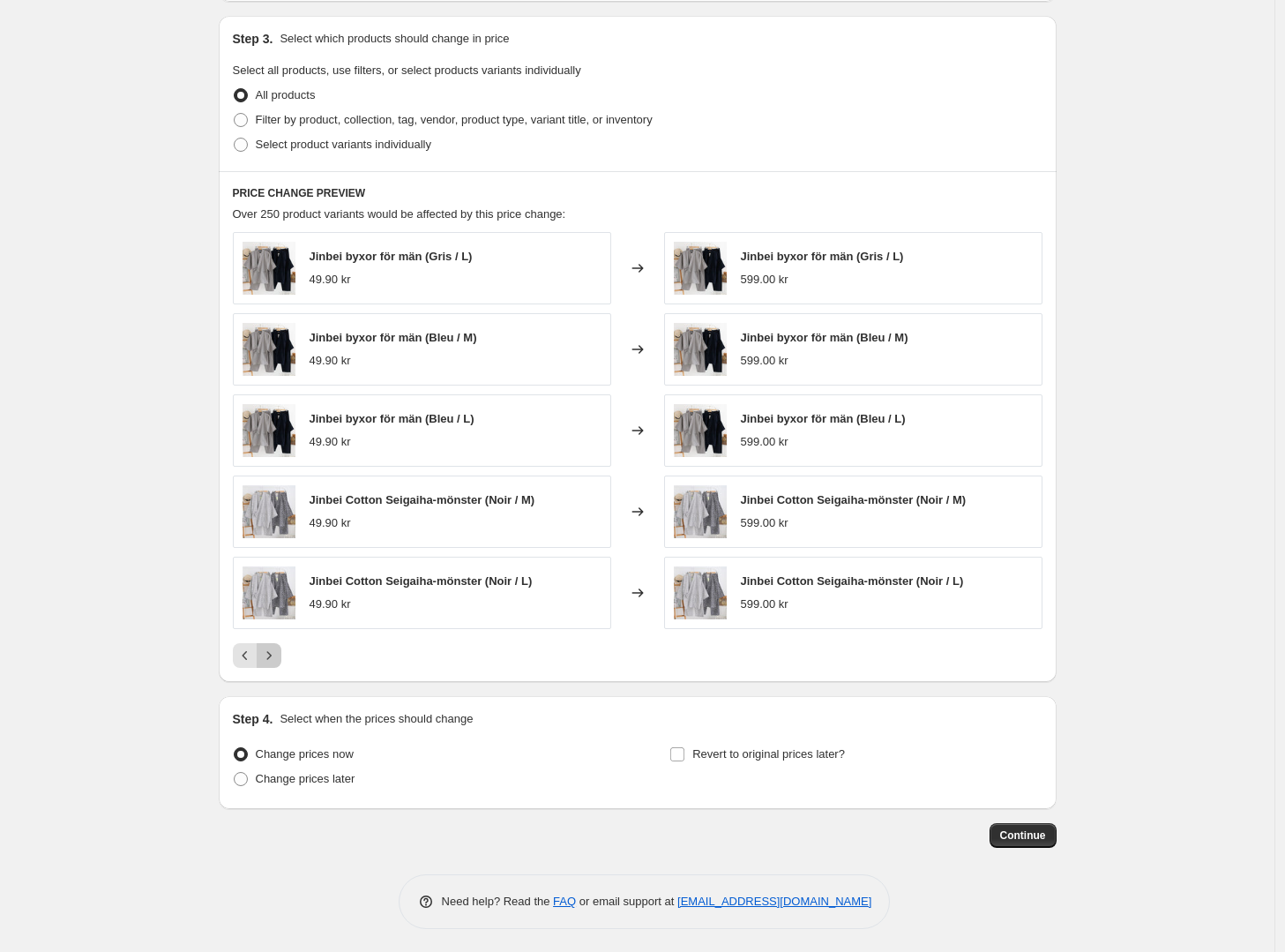
click at [272, 655] on icon "Next" at bounding box center [269, 655] width 17 height 17
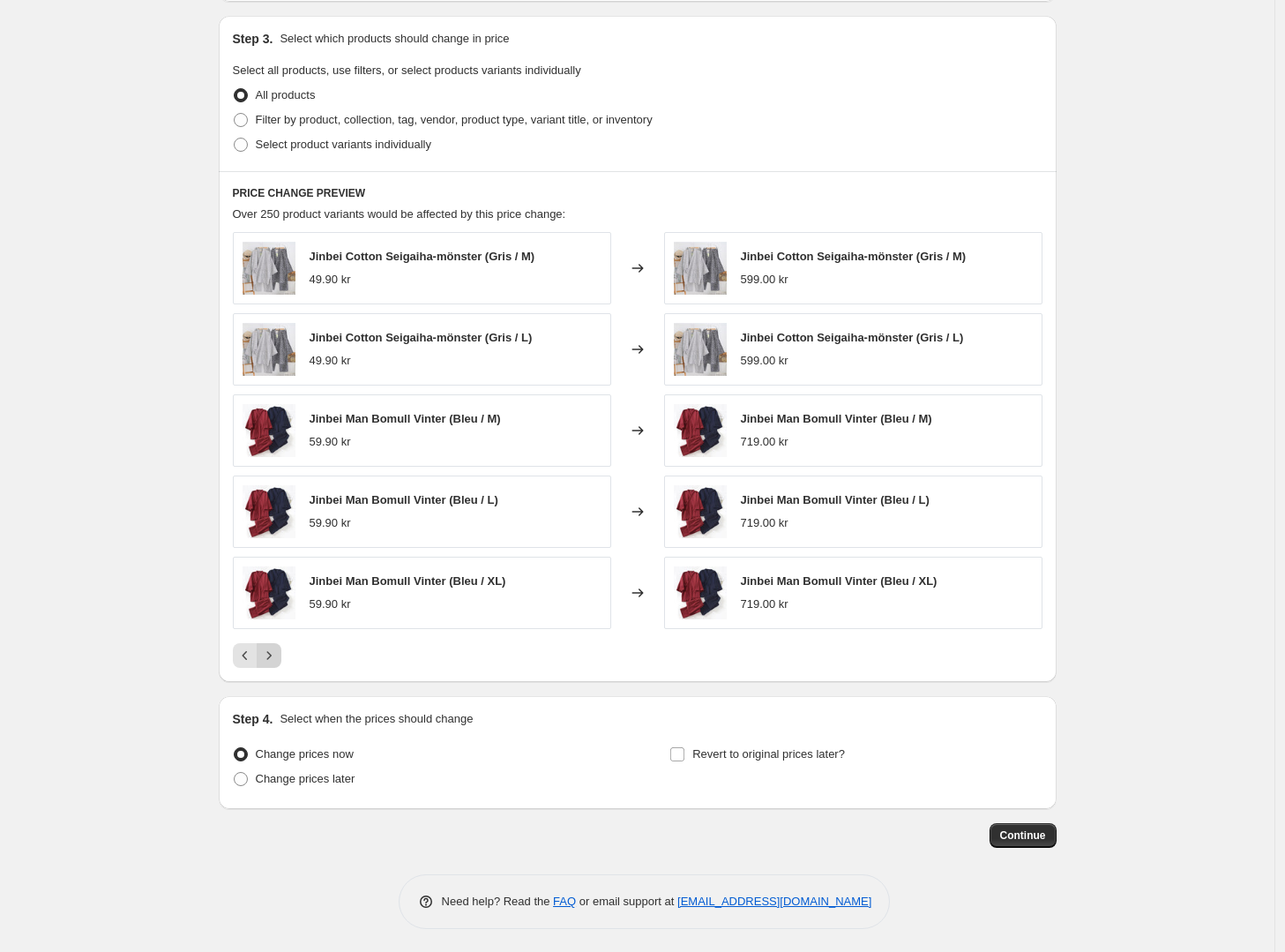
click at [272, 655] on icon "Next" at bounding box center [269, 655] width 17 height 17
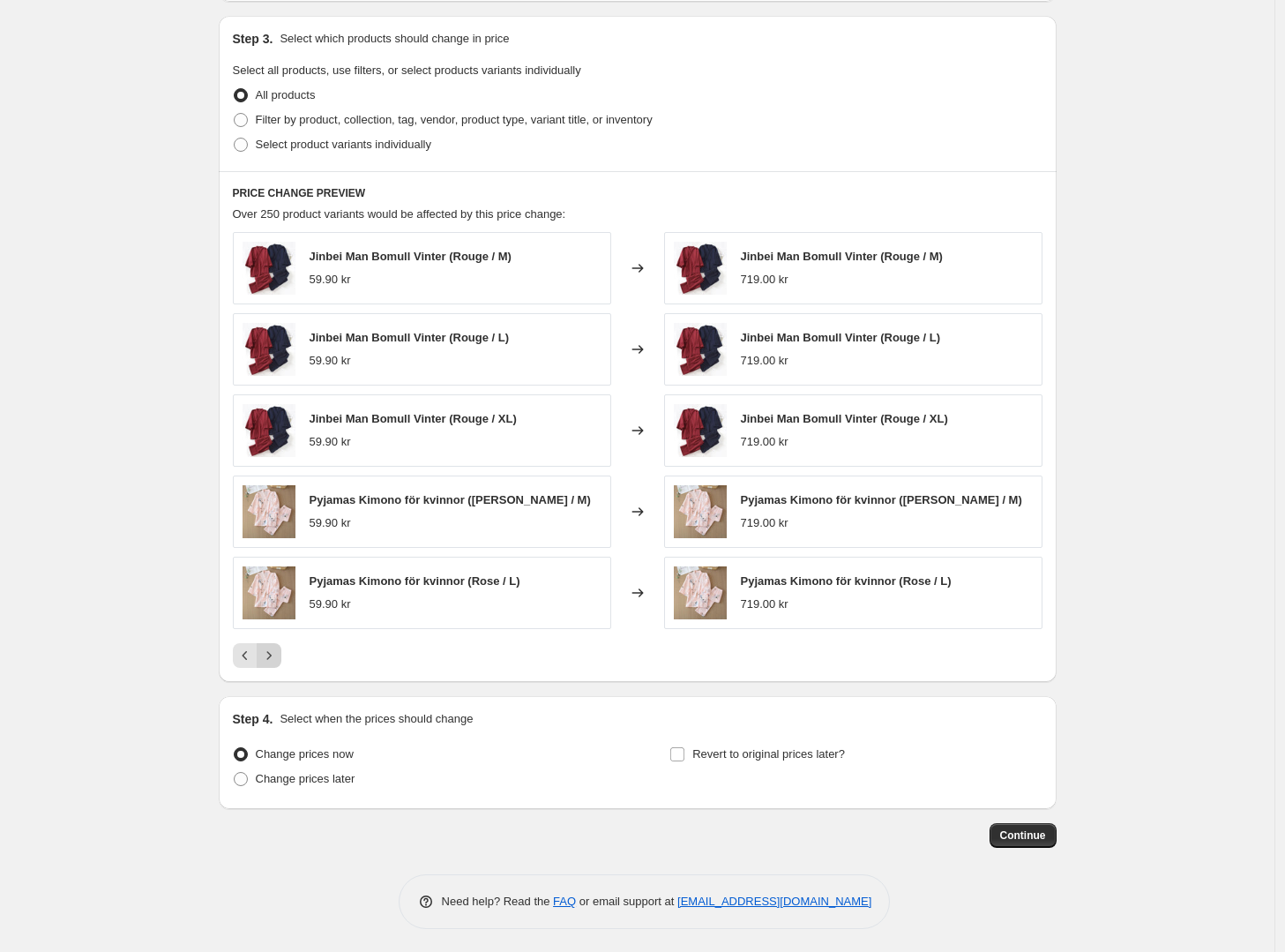
click at [272, 655] on icon "Next" at bounding box center [269, 655] width 17 height 17
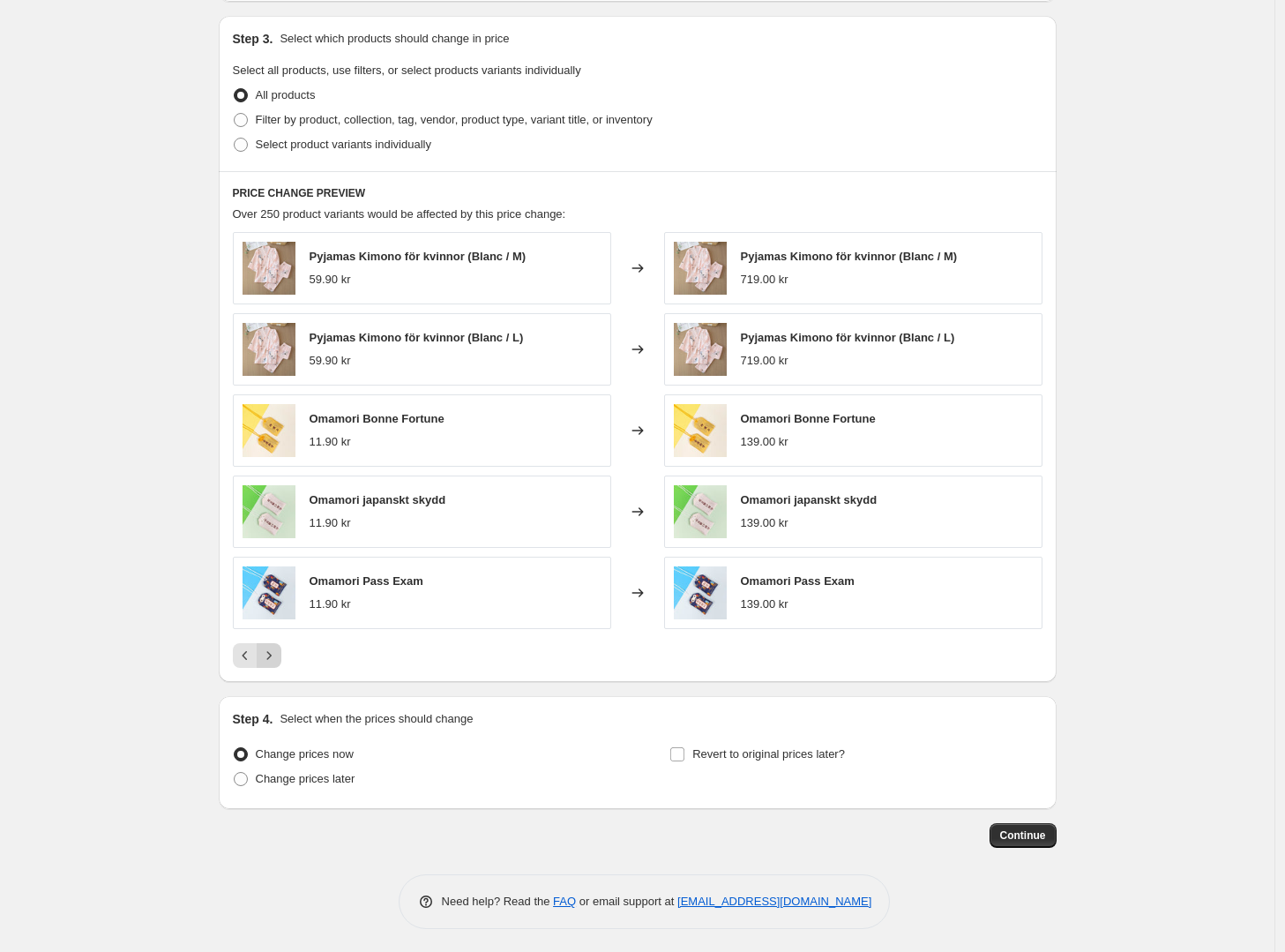
click at [272, 656] on icon "Next" at bounding box center [269, 655] width 17 height 17
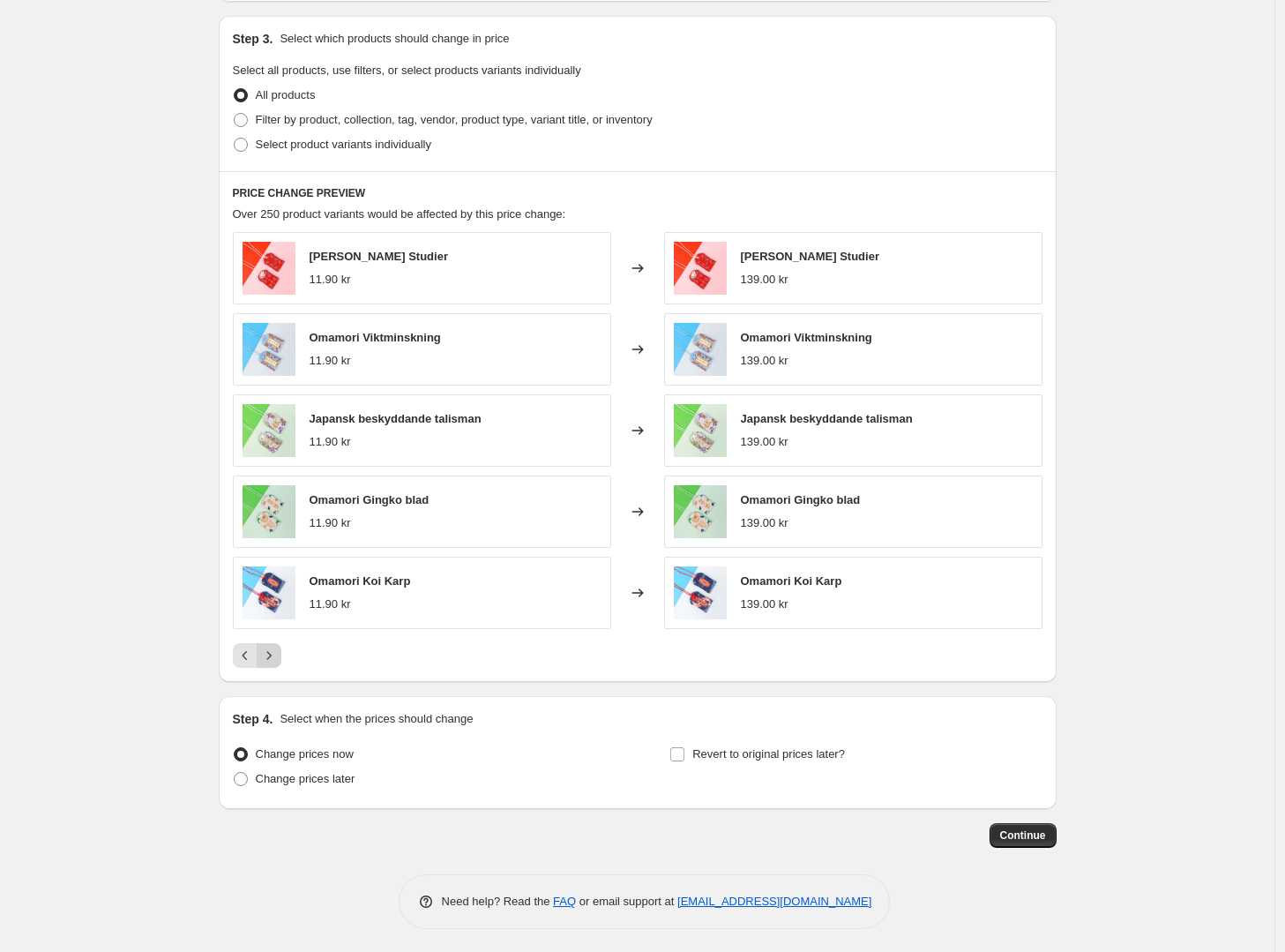
click at [272, 656] on icon "Next" at bounding box center [269, 655] width 17 height 17
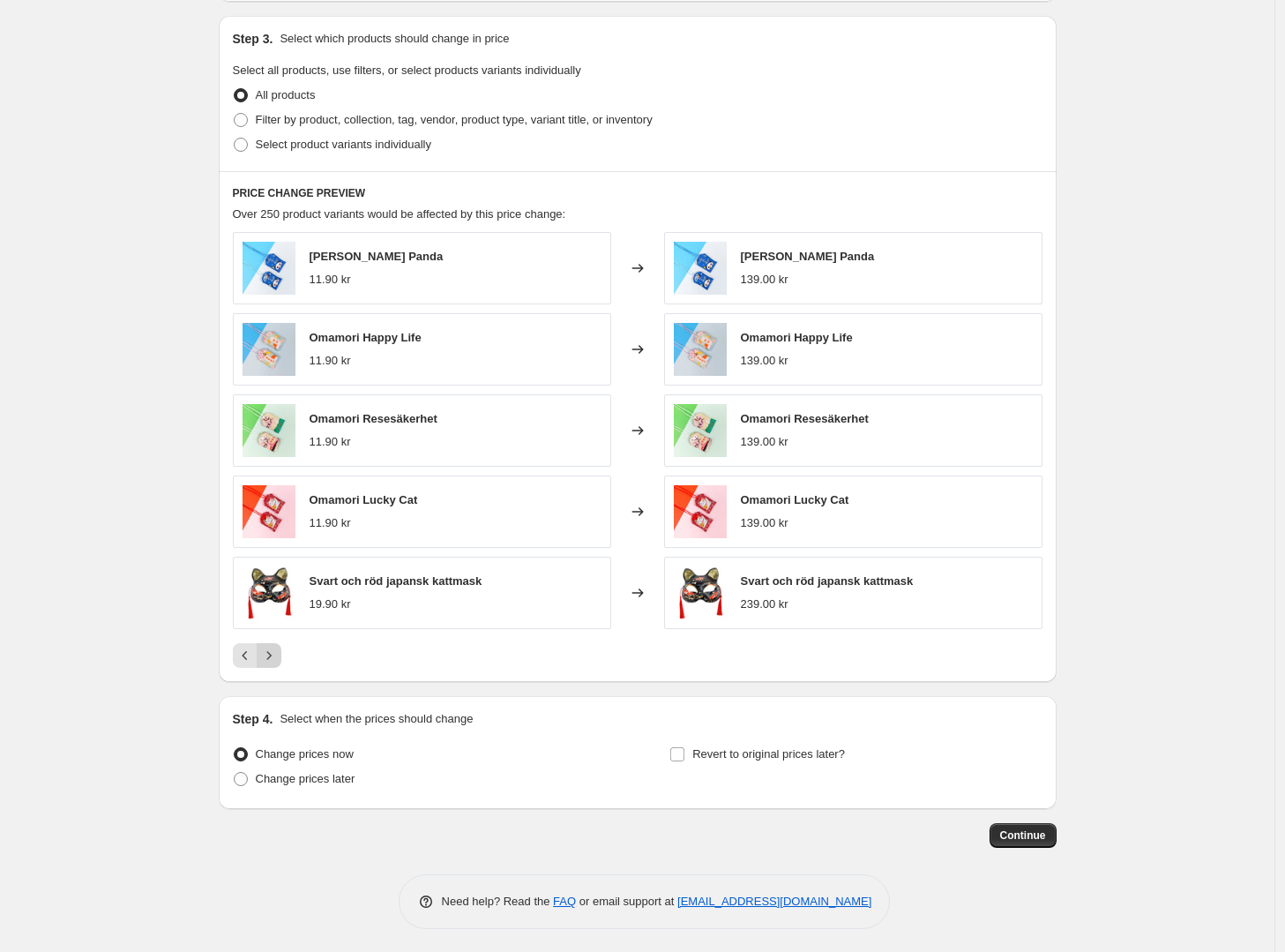
click at [272, 656] on icon "Next" at bounding box center [269, 655] width 17 height 17
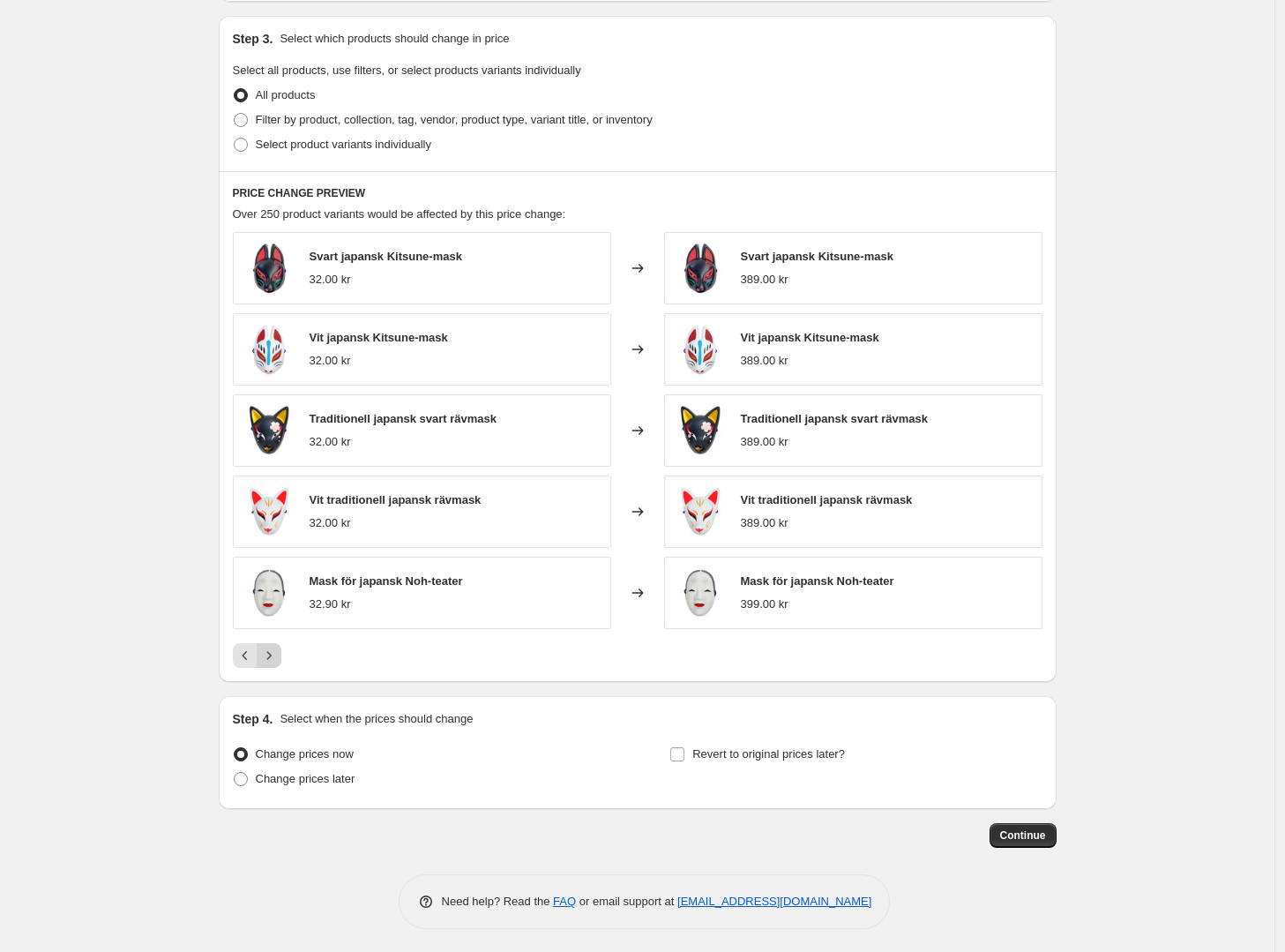
click at [272, 656] on icon "Next" at bounding box center [269, 655] width 17 height 17
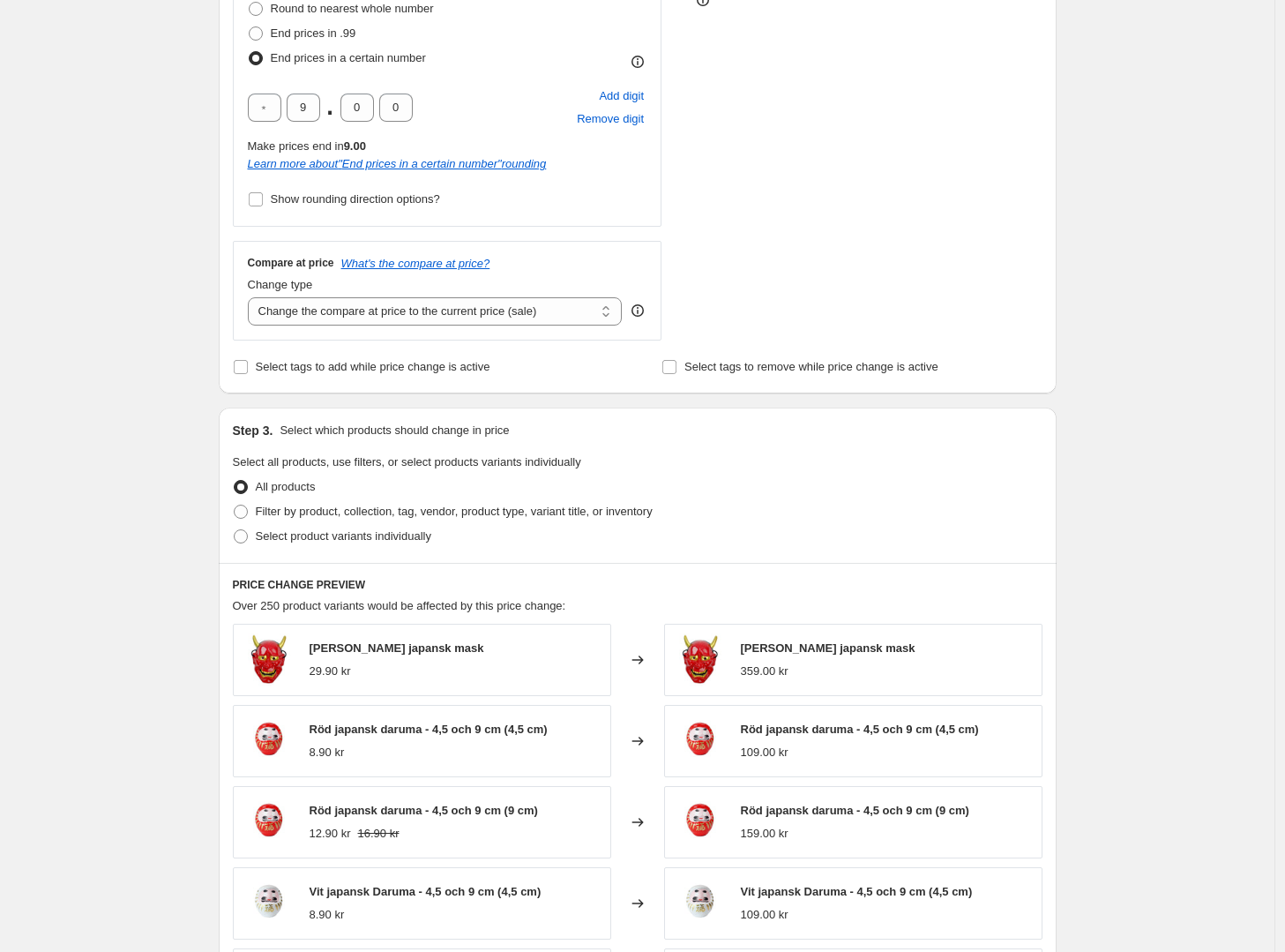
scroll to position [578, 0]
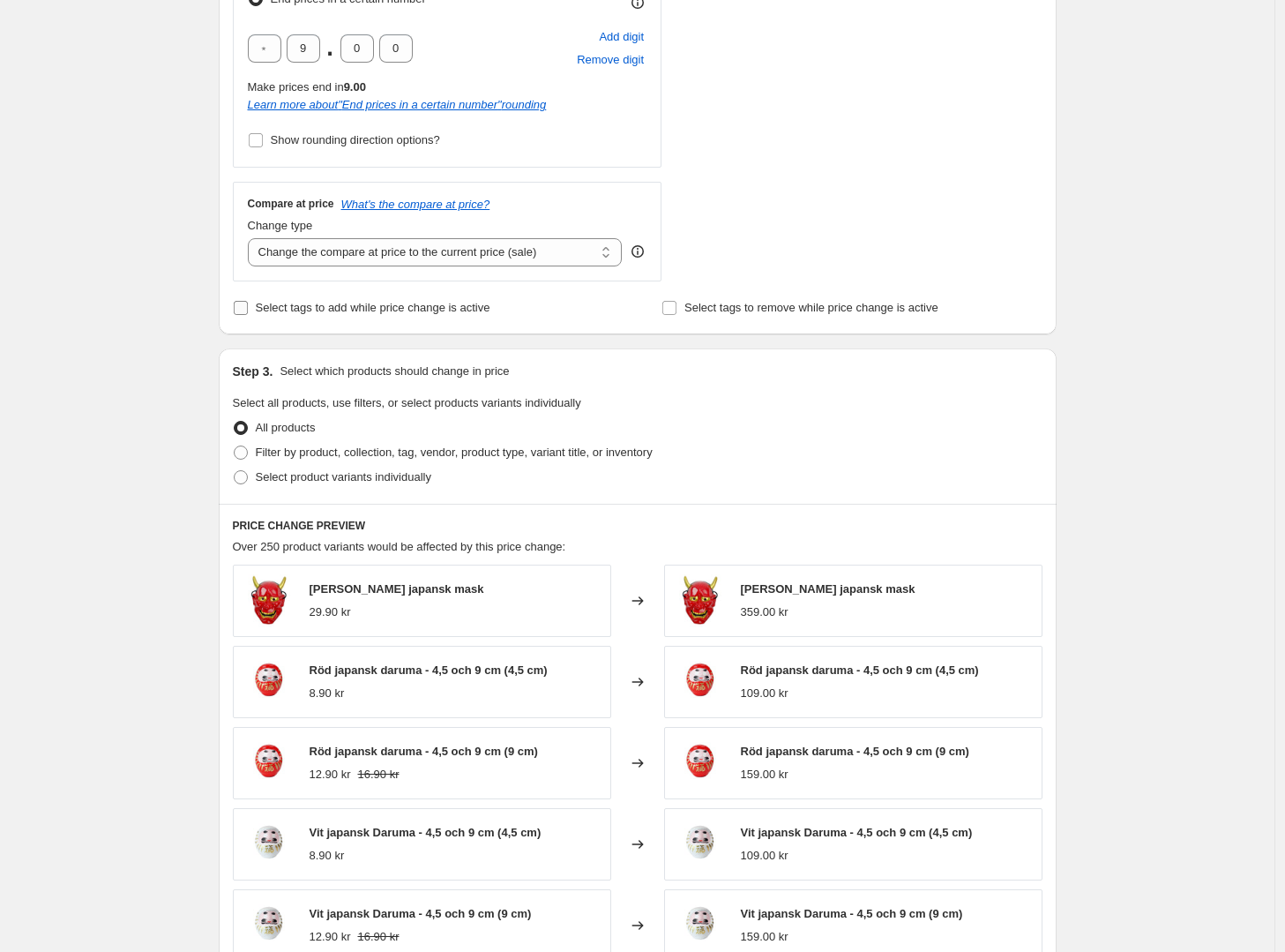
click at [325, 309] on span "Select tags to add while price change is active" at bounding box center [372, 307] width 235 height 13
click at [248, 309] on input "Select tags to add while price change is active" at bounding box center [240, 307] width 14 height 14
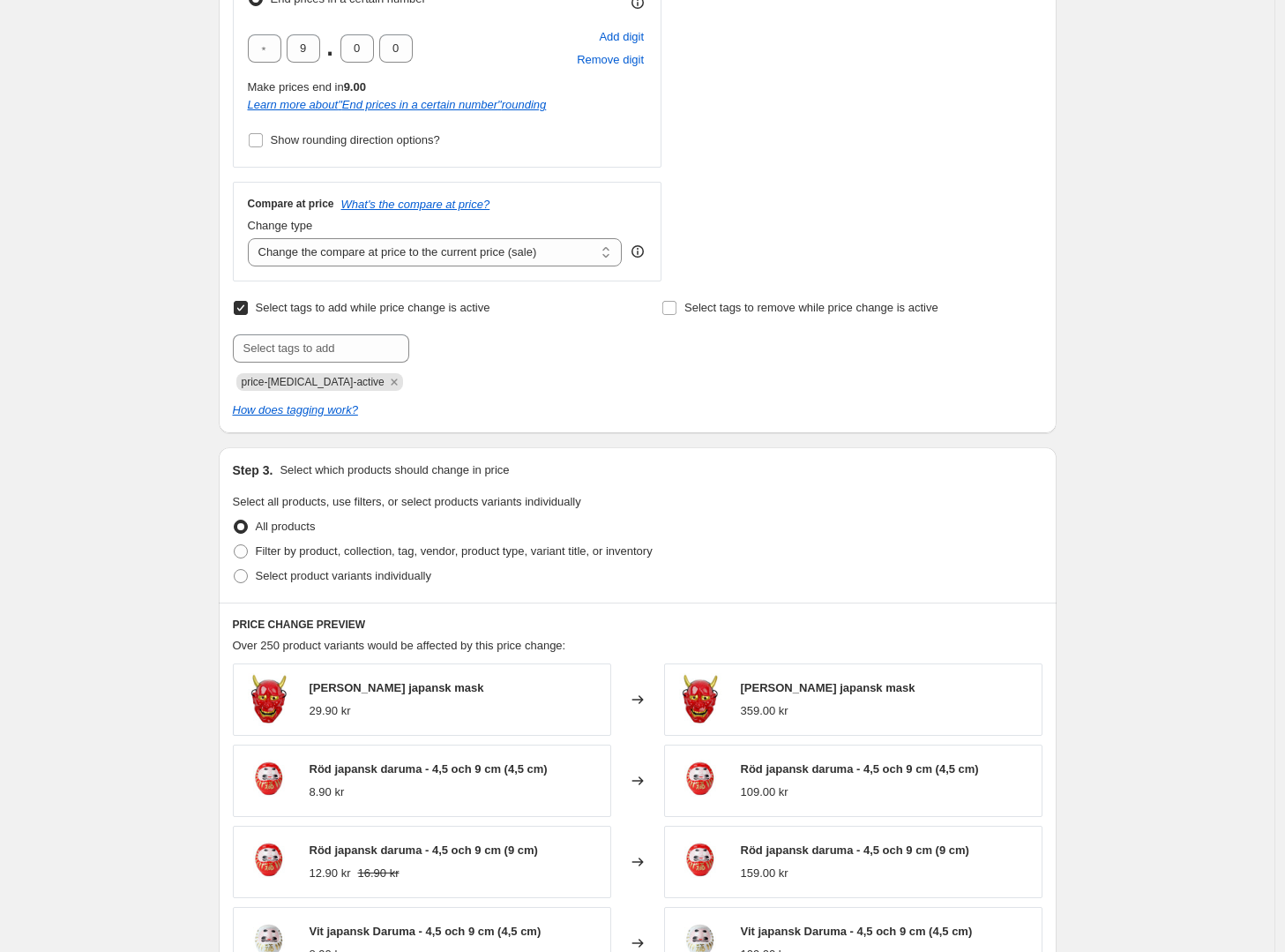
click at [325, 309] on span "Select tags to add while price change is active" at bounding box center [372, 307] width 235 height 13
click at [248, 309] on input "Select tags to add while price change is active" at bounding box center [240, 307] width 14 height 14
checkbox input "false"
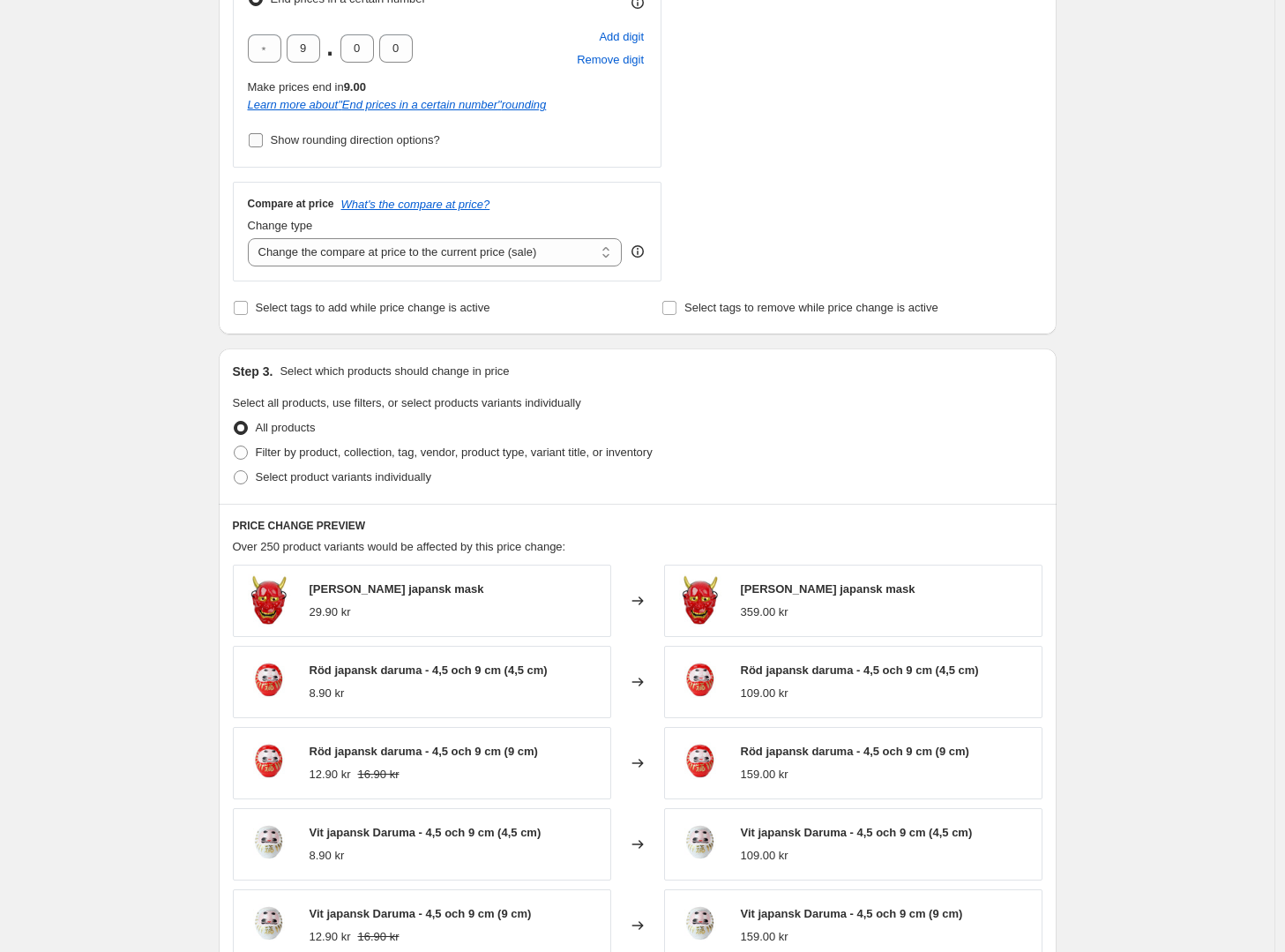
click at [275, 142] on span "Show rounding direction options?" at bounding box center [355, 140] width 169 height 13
click at [262, 142] on input "Show rounding direction options?" at bounding box center [256, 140] width 14 height 14
checkbox input "true"
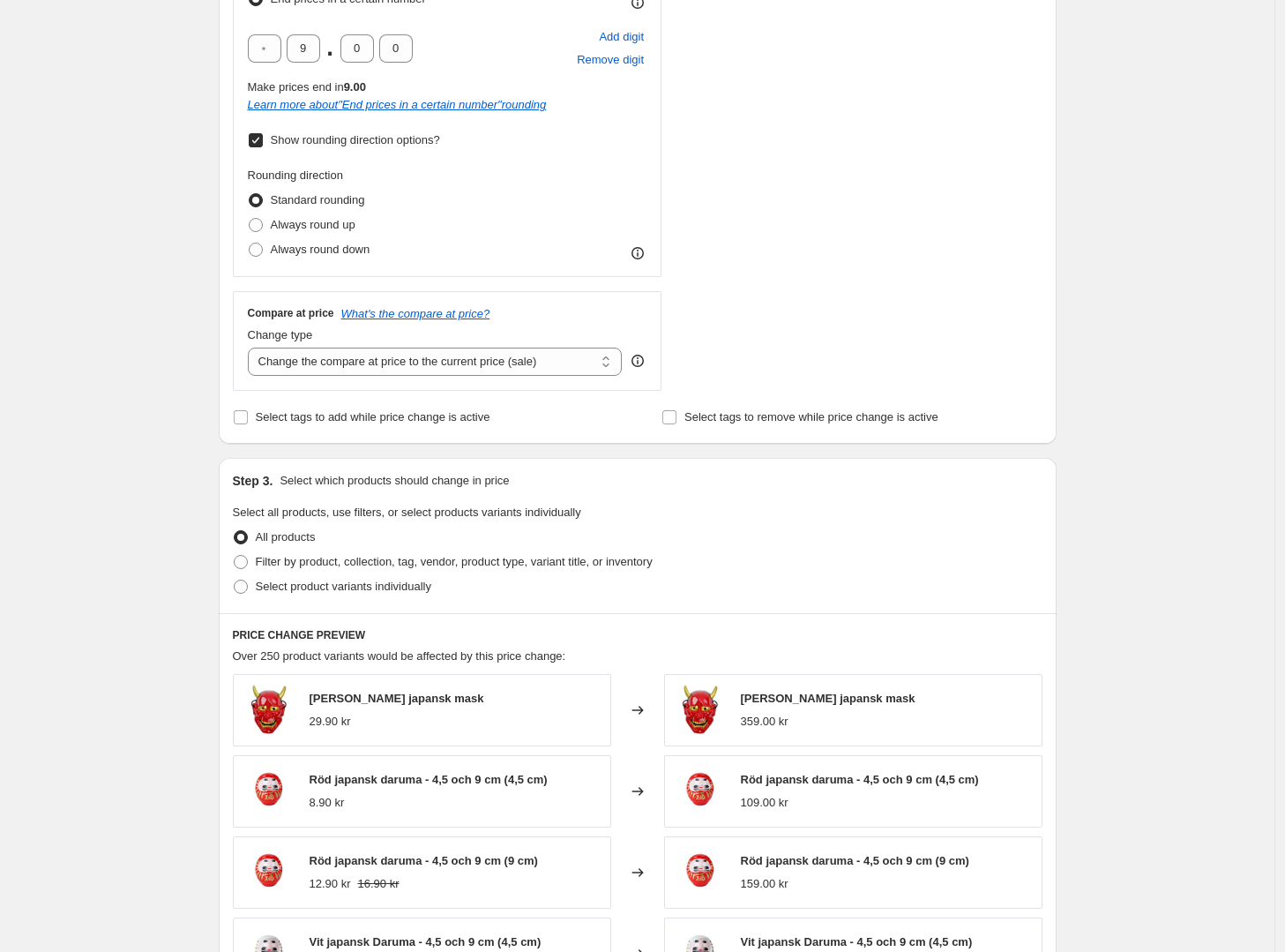
click at [149, 342] on div "Create new price [MEDICAL_DATA]. This page is ready Create new price [MEDICAL_D…" at bounding box center [637, 410] width 1274 height 1975
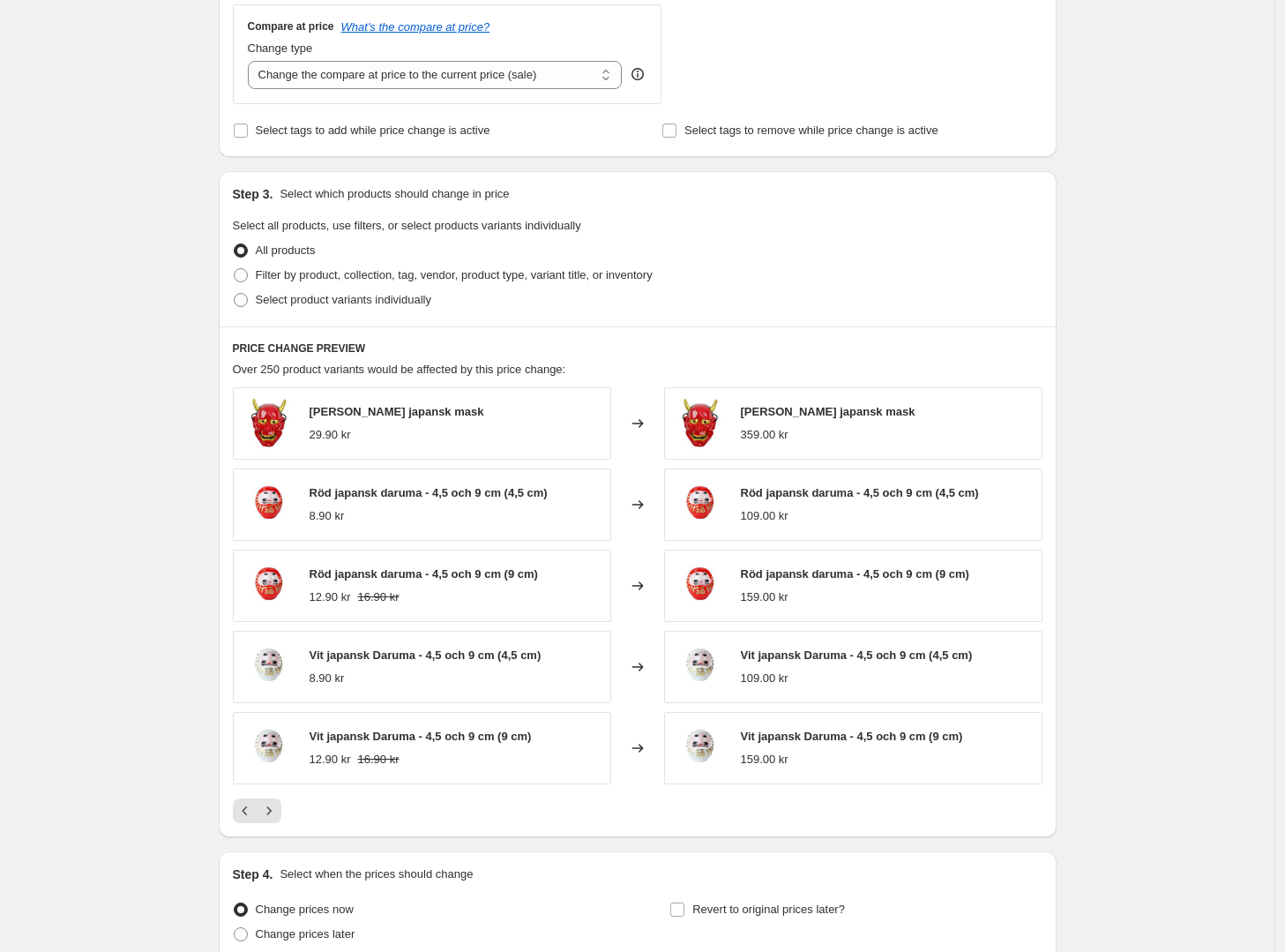
scroll to position [1024, 0]
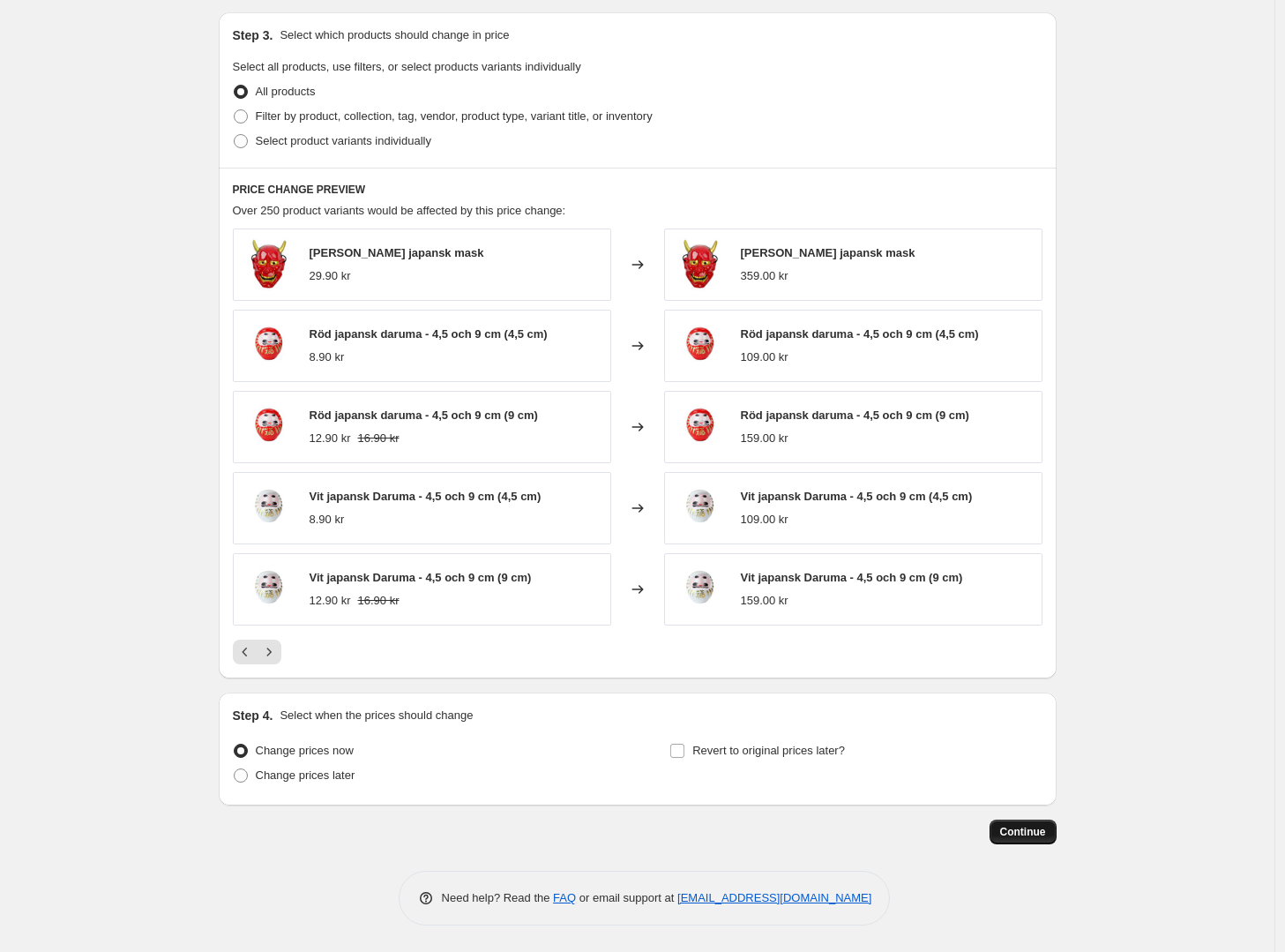
click at [1046, 834] on span "Continue" at bounding box center [1024, 831] width 46 height 14
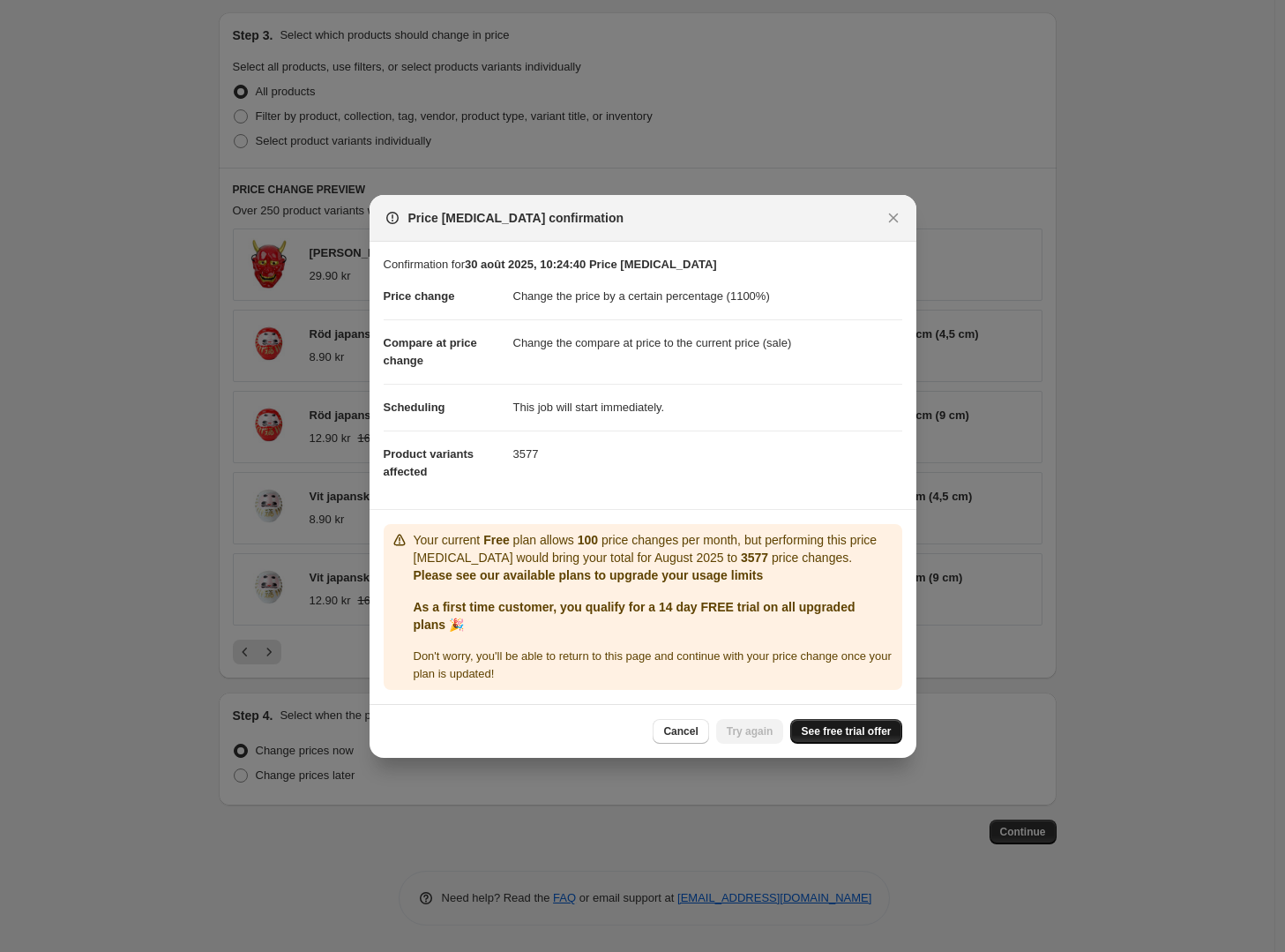
click at [814, 736] on span "See free trial offer" at bounding box center [845, 731] width 90 height 14
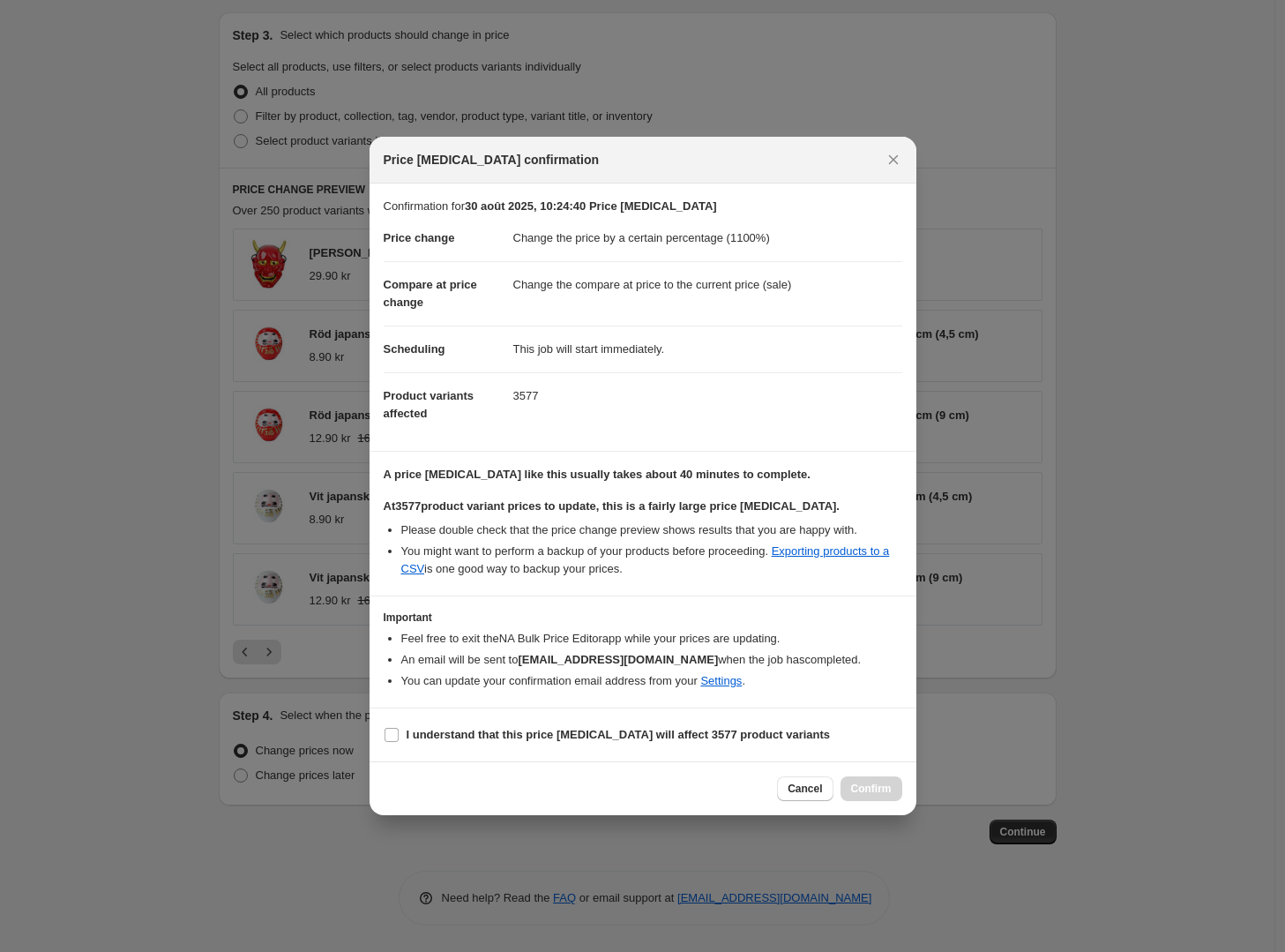
click at [657, 602] on section "Important Feel free to exit the NA Bulk Price Editor app while your prices are …" at bounding box center [642, 652] width 547 height 111
click at [395, 746] on label "I understand that this price [MEDICAL_DATA] will affect 3577 product variants" at bounding box center [607, 735] width 447 height 25
click at [395, 742] on input "I understand that this price [MEDICAL_DATA] will affect 3577 product variants" at bounding box center [392, 735] width 14 height 14
checkbox input "true"
click at [811, 786] on span "Cancel" at bounding box center [805, 788] width 34 height 14
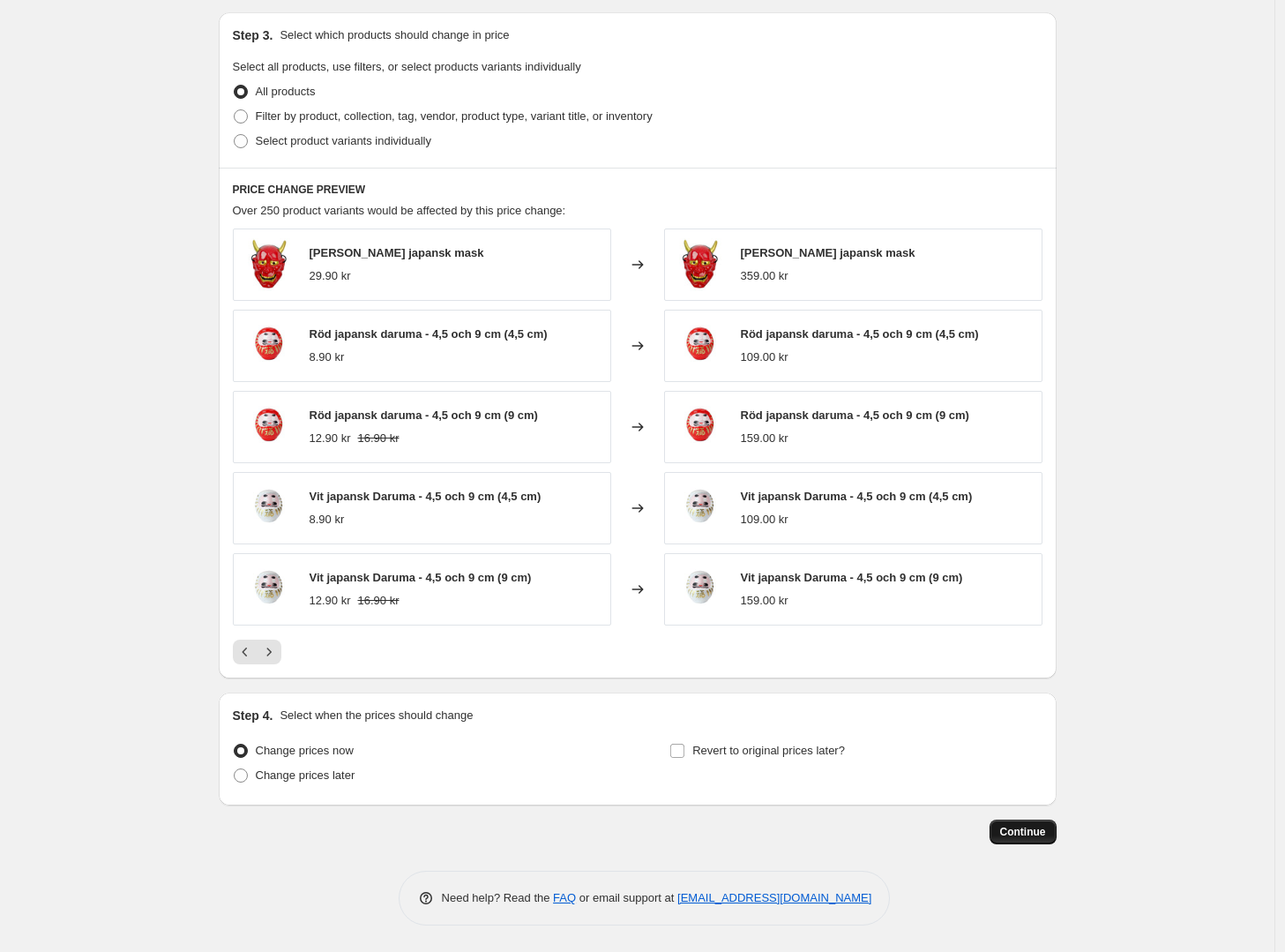
click at [1007, 827] on span "Continue" at bounding box center [1024, 831] width 46 height 14
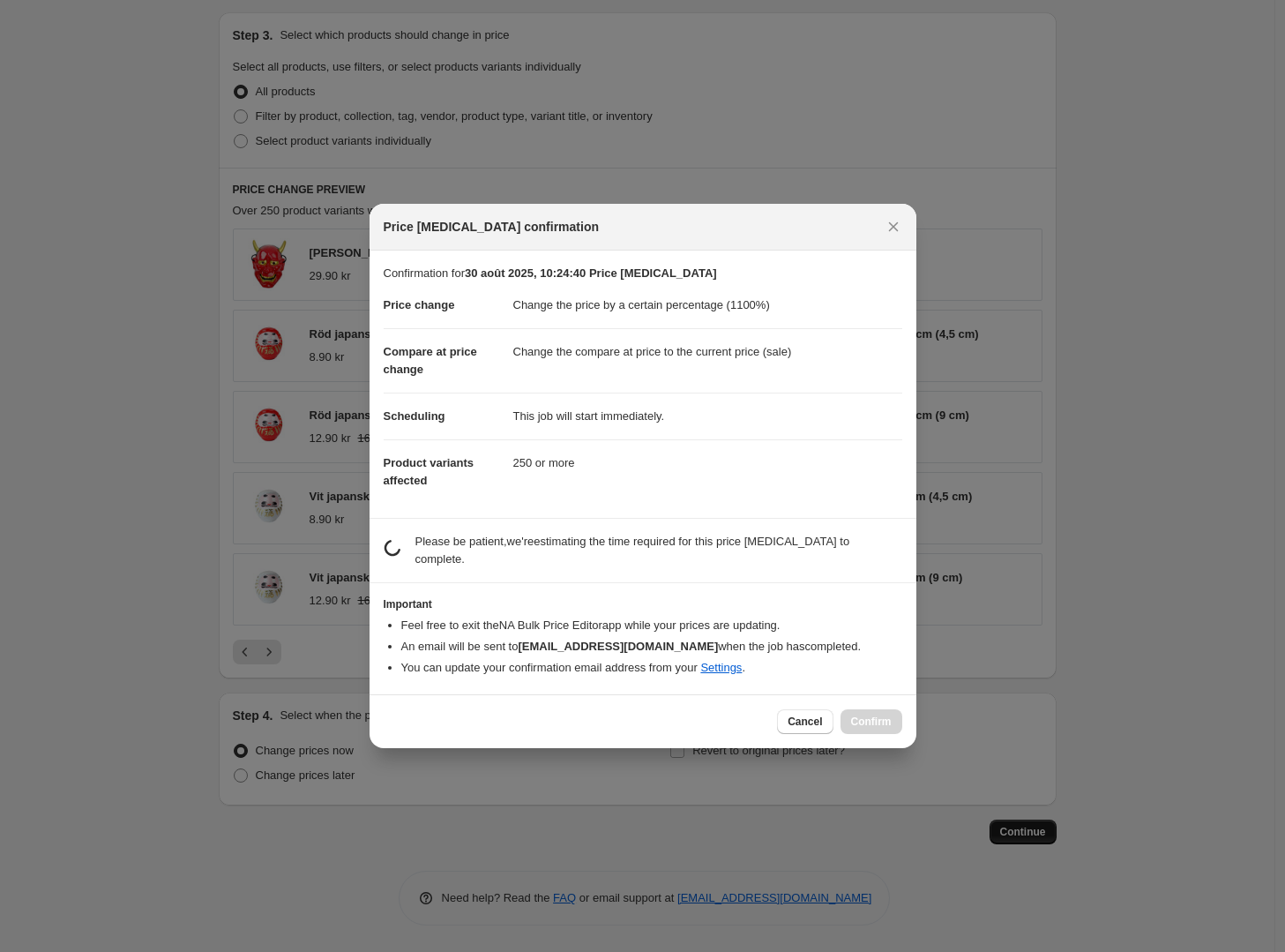
scroll to position [0, 0]
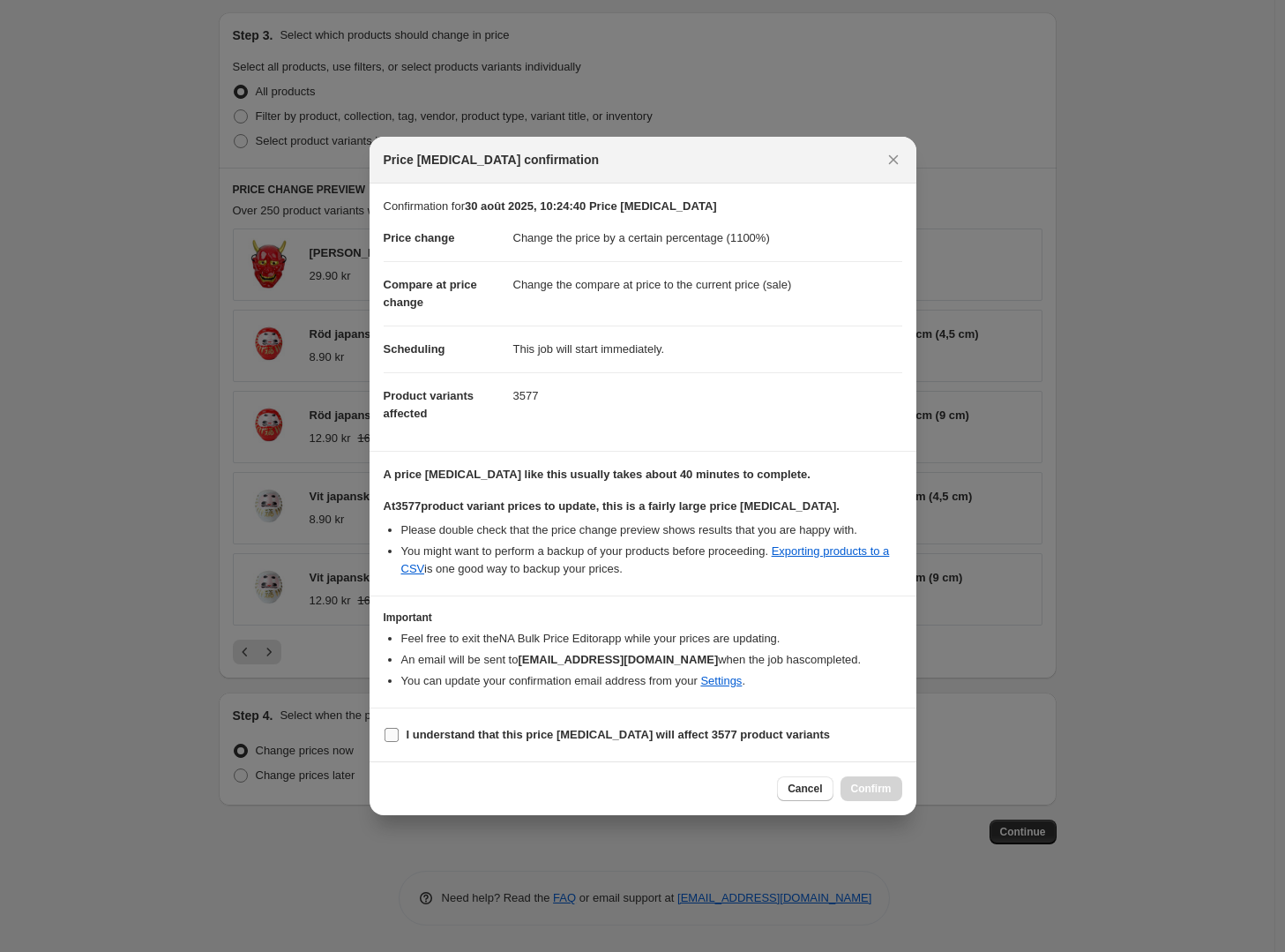
click at [402, 737] on label "I understand that this price [MEDICAL_DATA] will affect 3577 product variants" at bounding box center [607, 735] width 447 height 25
click at [398, 737] on input "I understand that this price [MEDICAL_DATA] will affect 3577 product variants" at bounding box center [392, 735] width 14 height 14
checkbox input "true"
click at [852, 790] on span "Confirm" at bounding box center [871, 788] width 40 height 14
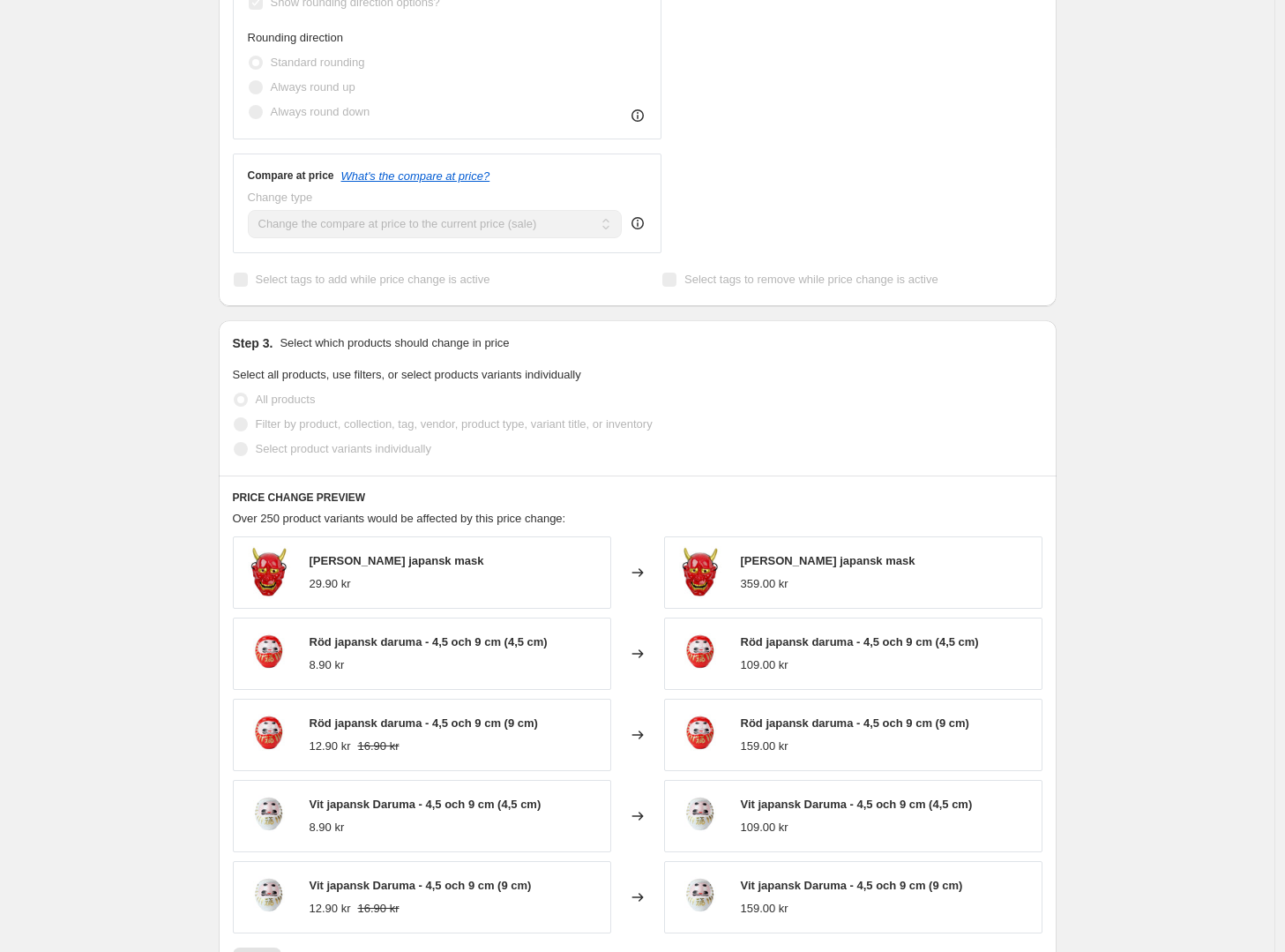
scroll to position [854, 0]
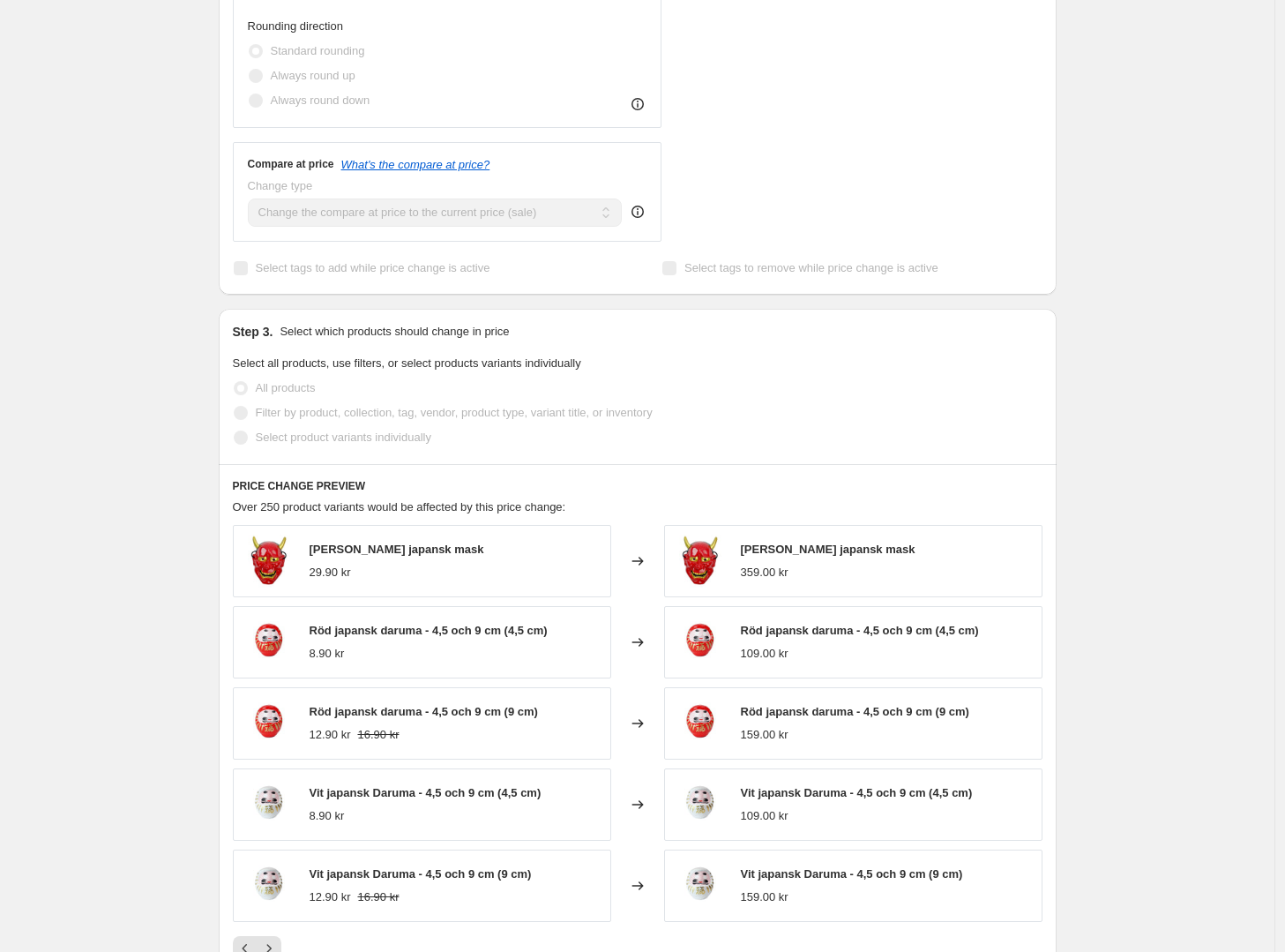
select select "percentage"
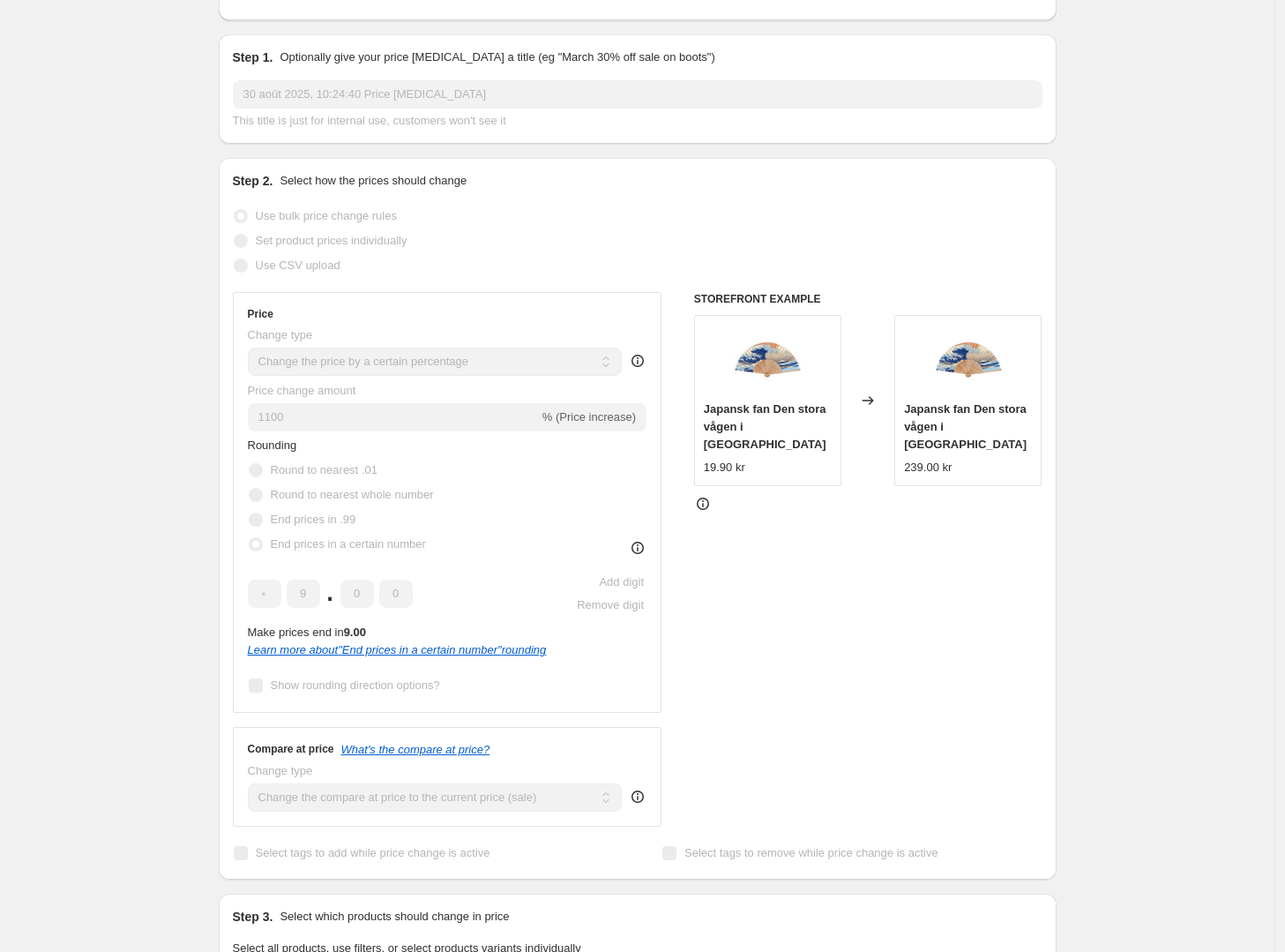
scroll to position [256, 0]
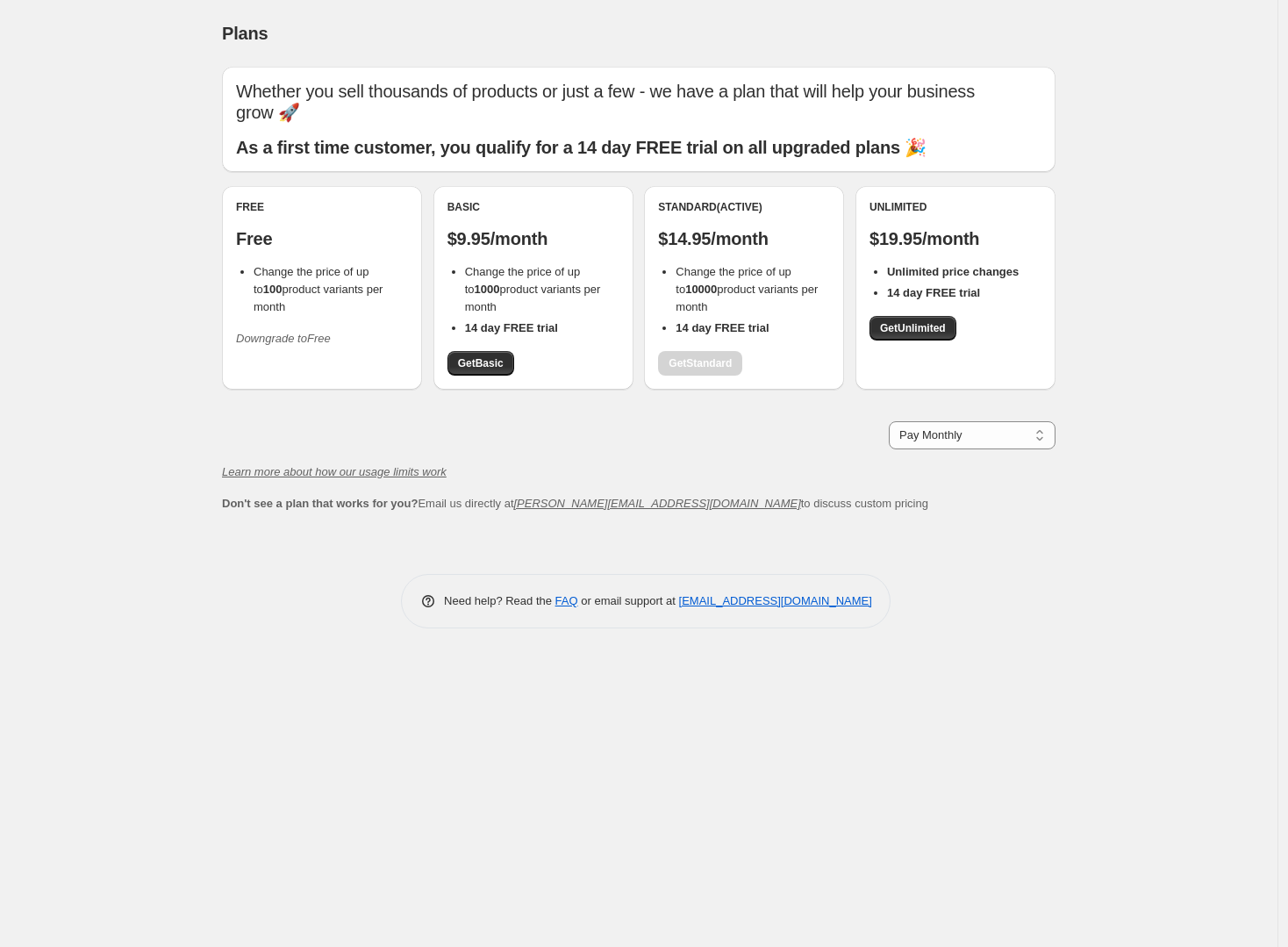
click at [131, 312] on div "Plans. This page is ready Plans Whether you sell thousands of products or just …" at bounding box center [638, 474] width 1278 height 947
click at [244, 228] on p "Free" at bounding box center [322, 238] width 172 height 21
click at [300, 265] on span "Change the price of up to 100 product variants per month" at bounding box center [317, 289] width 129 height 49
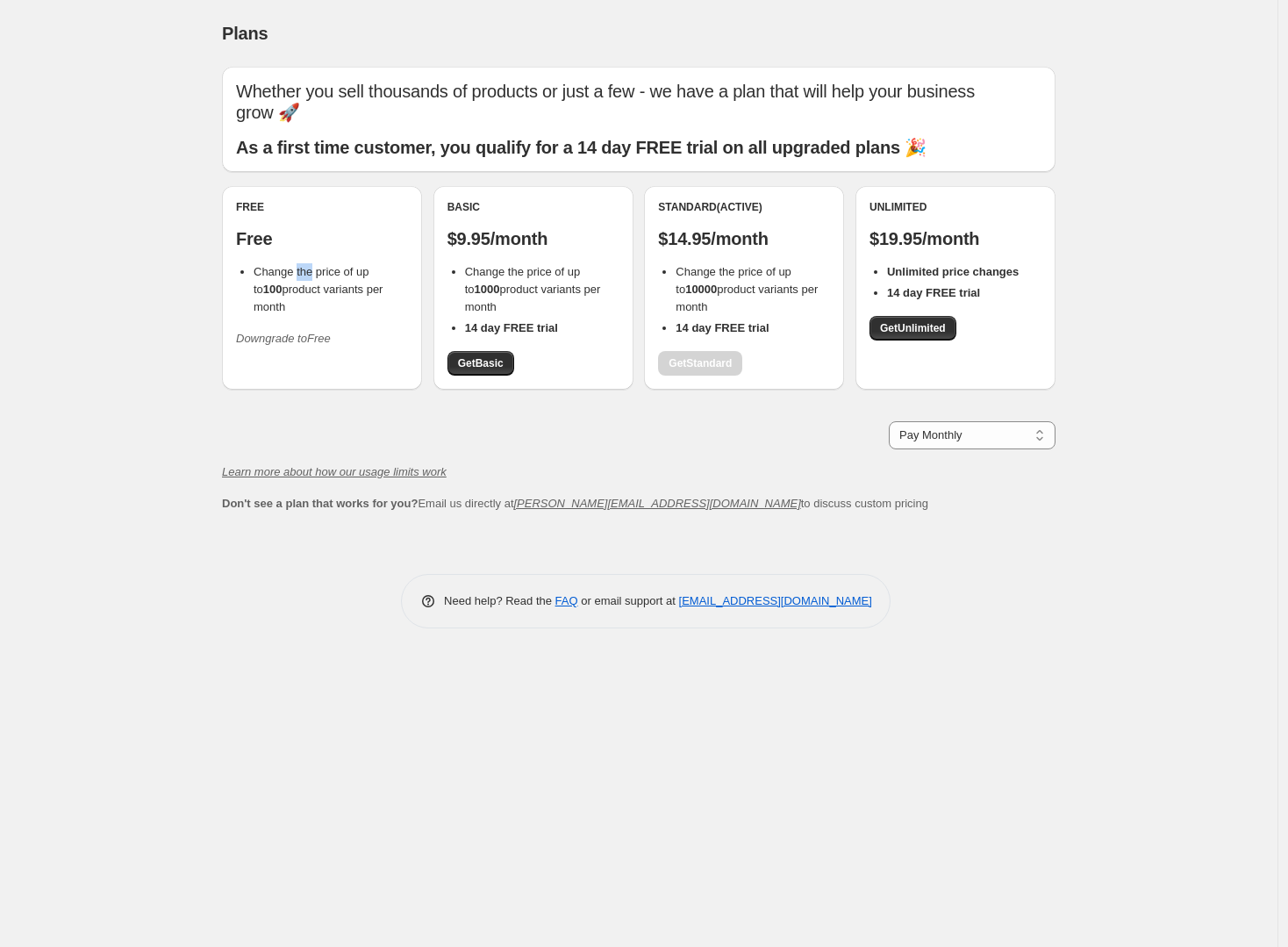
click at [300, 265] on span "Change the price of up to 100 product variants per month" at bounding box center [317, 289] width 129 height 49
click at [256, 228] on p "Free" at bounding box center [322, 238] width 172 height 21
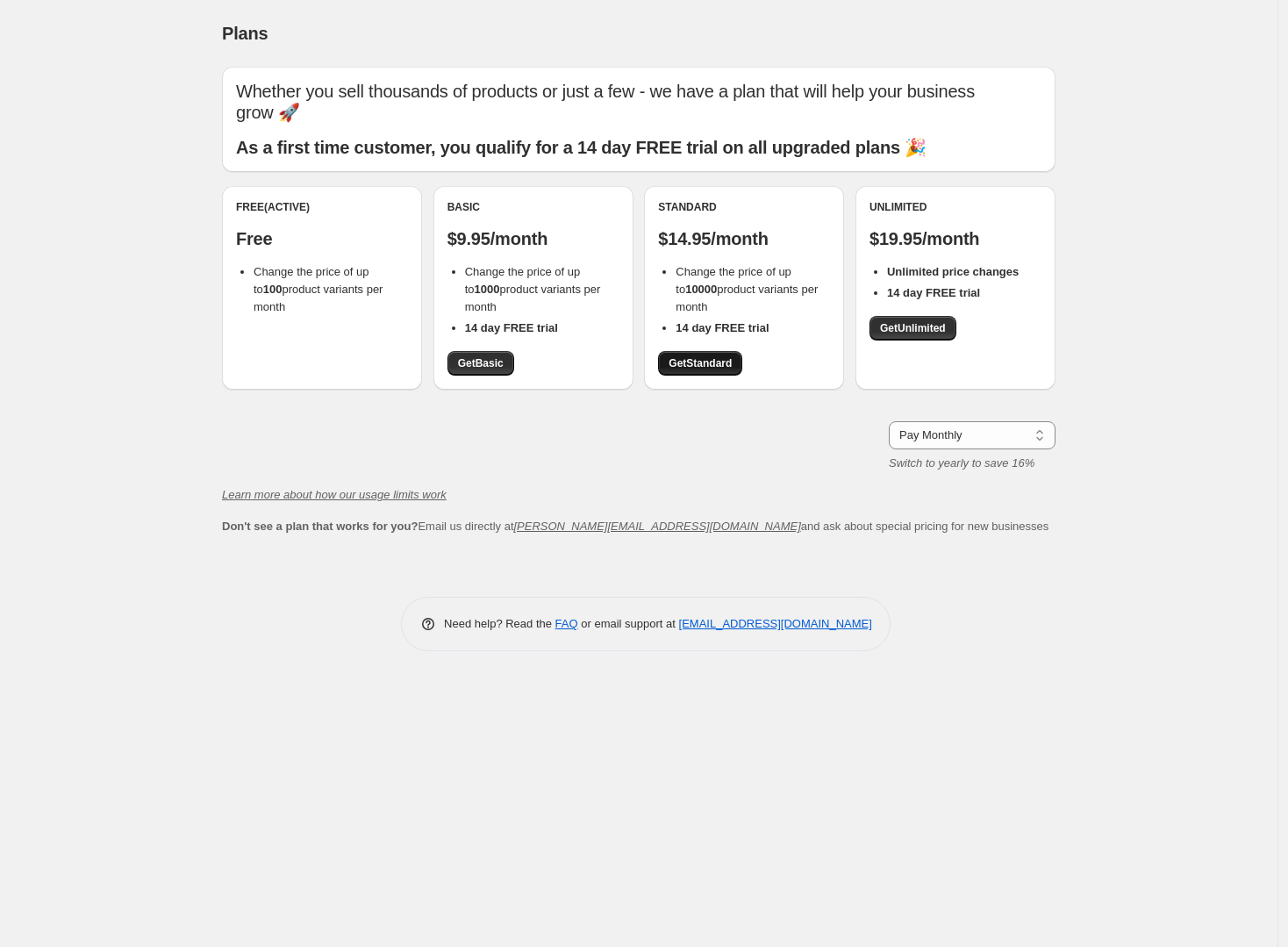
click at [694, 356] on span "Get Standard" at bounding box center [700, 363] width 63 height 14
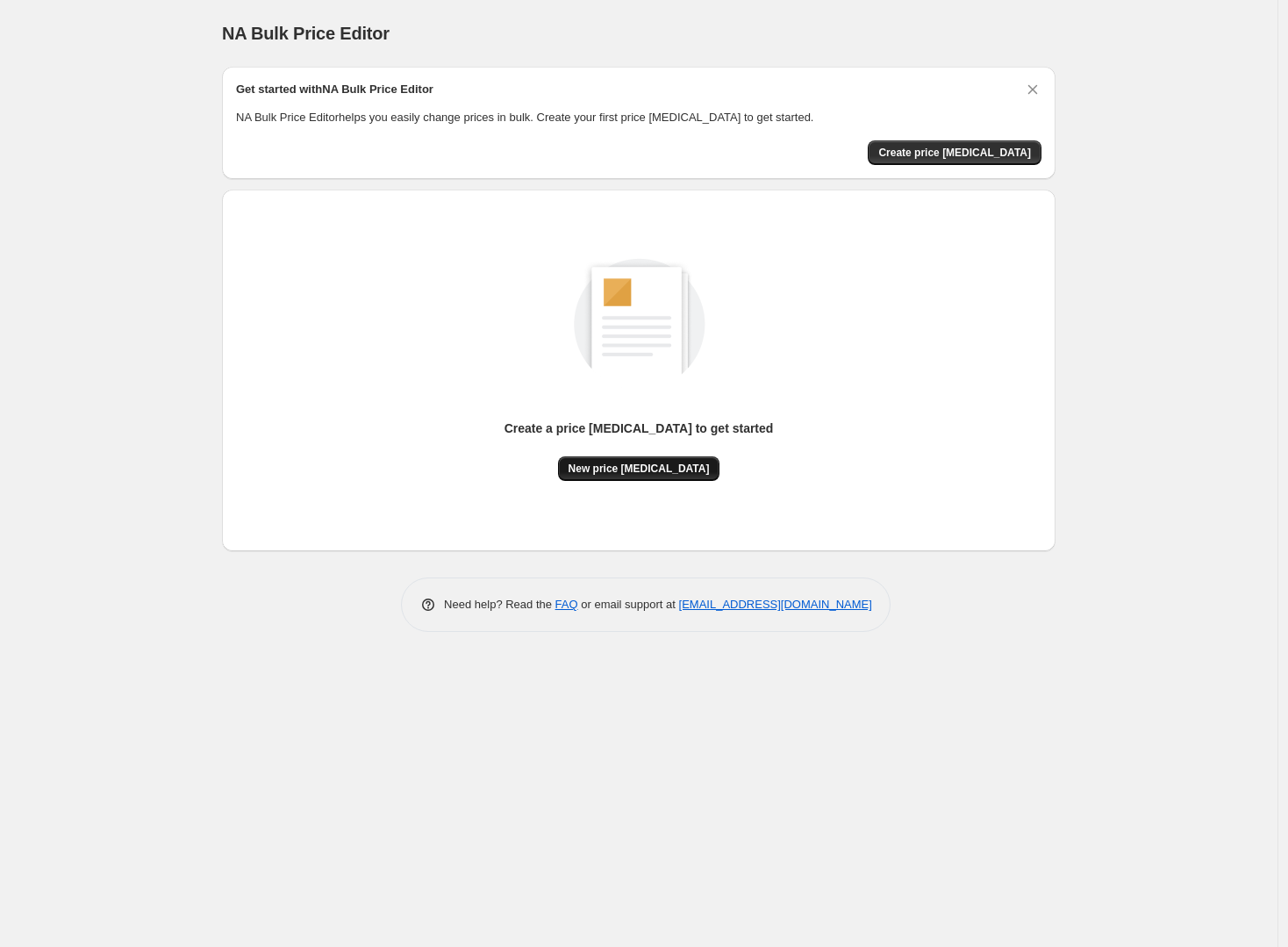
click at [661, 464] on span "New price [MEDICAL_DATA]" at bounding box center [639, 469] width 141 height 14
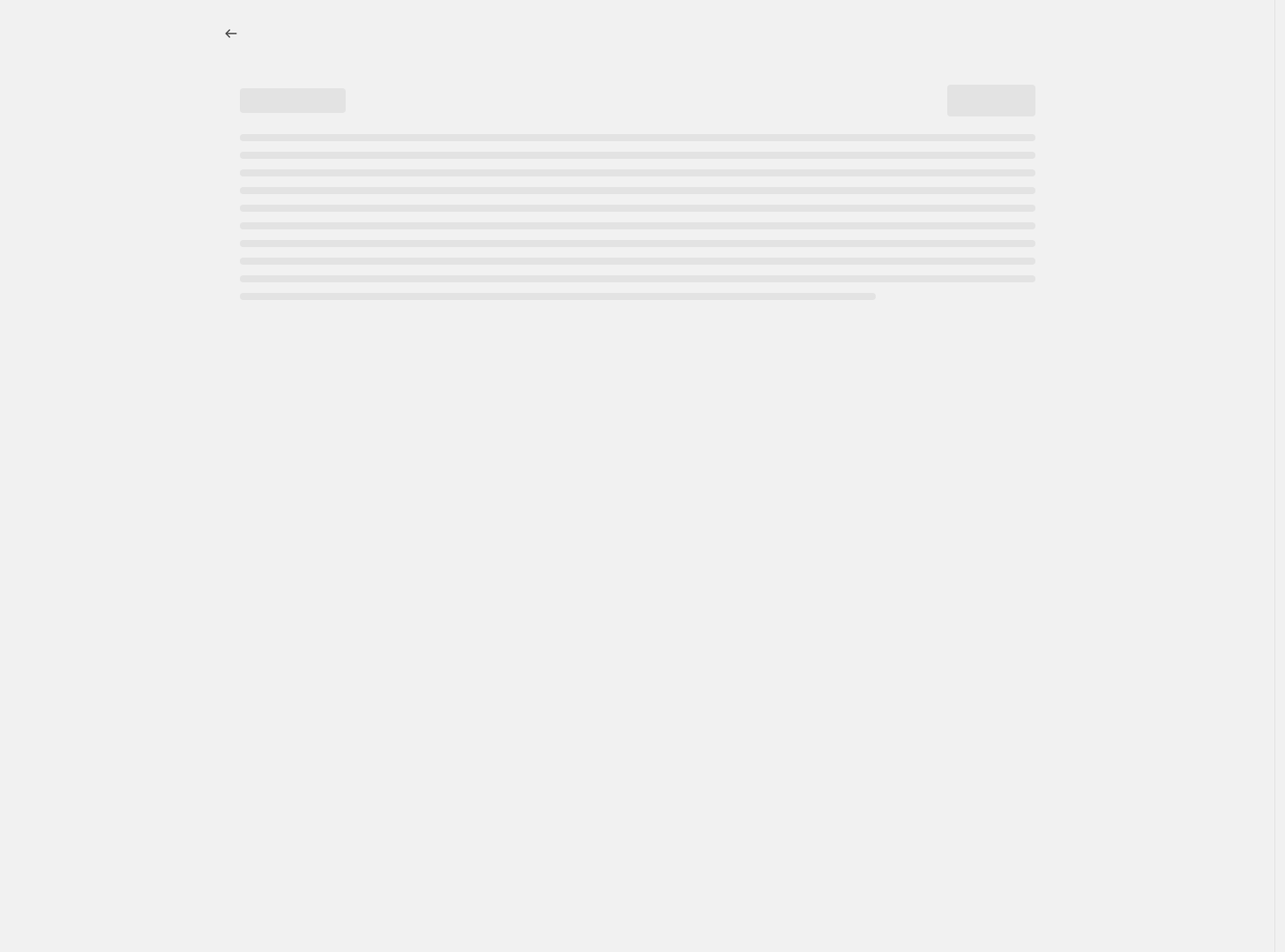
select select "percentage"
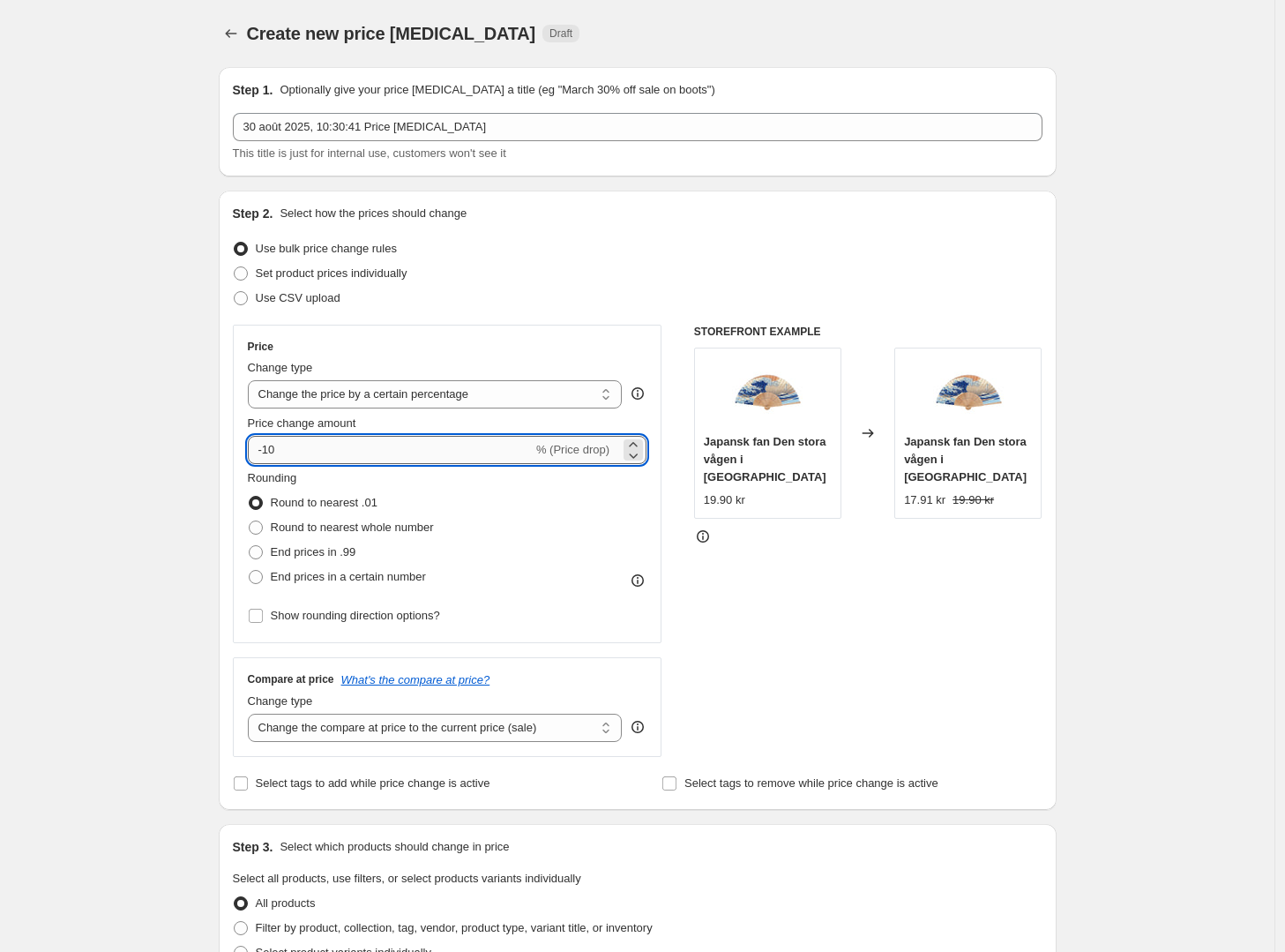
click at [362, 448] on input "-10" at bounding box center [391, 449] width 285 height 28
type input "1100"
